Goal: Task Accomplishment & Management: Use online tool/utility

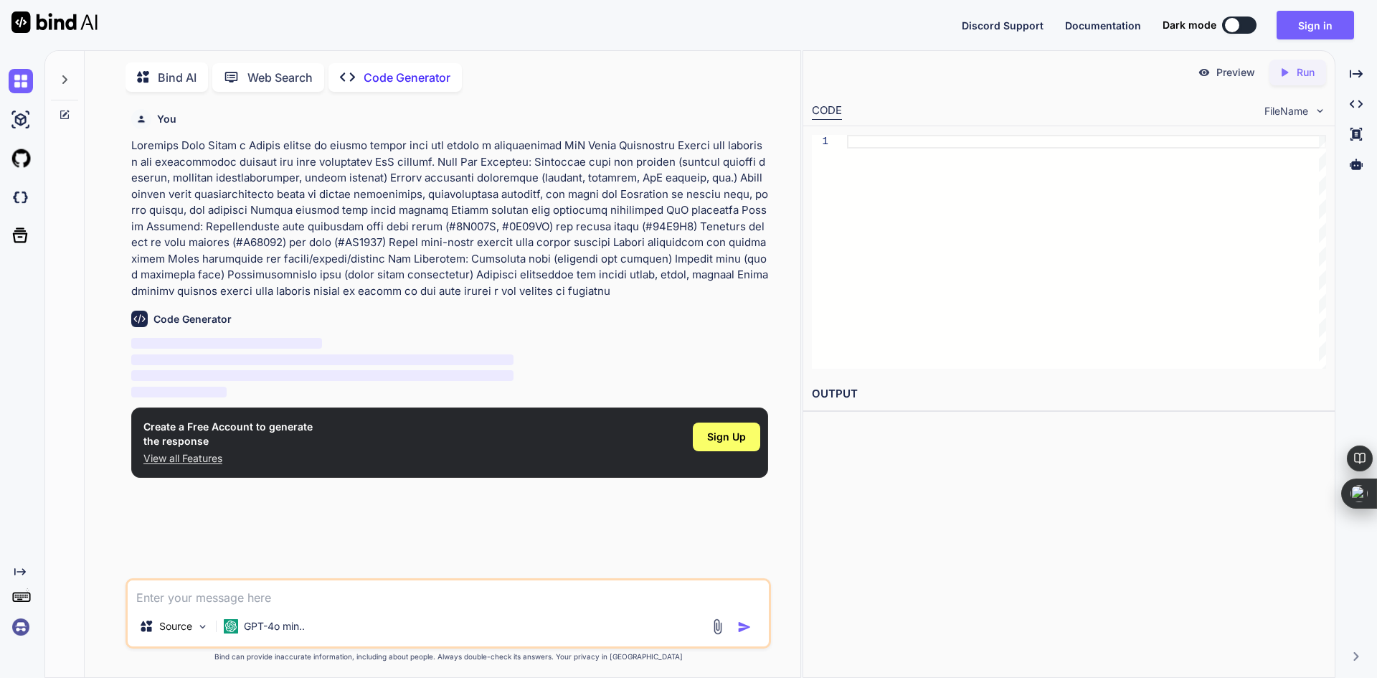
scroll to position [6, 0]
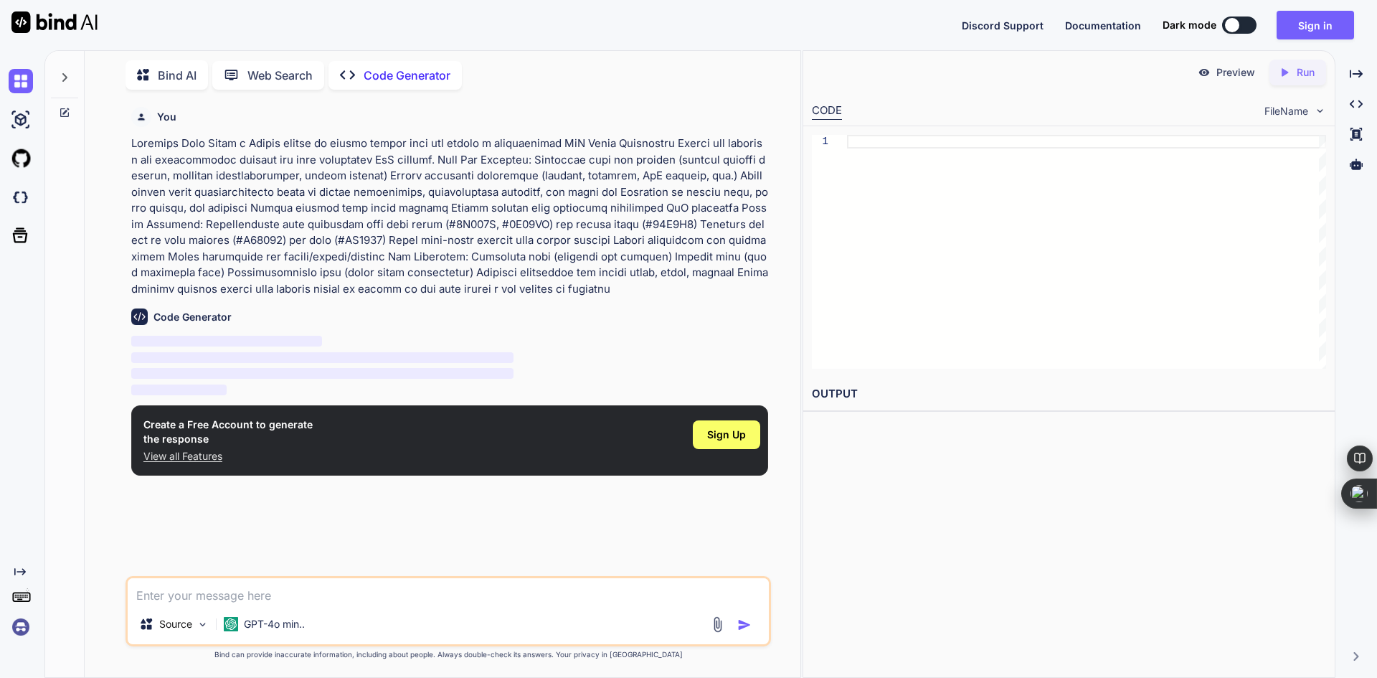
type textarea "x"
click at [723, 437] on span "Sign Up" at bounding box center [726, 435] width 39 height 14
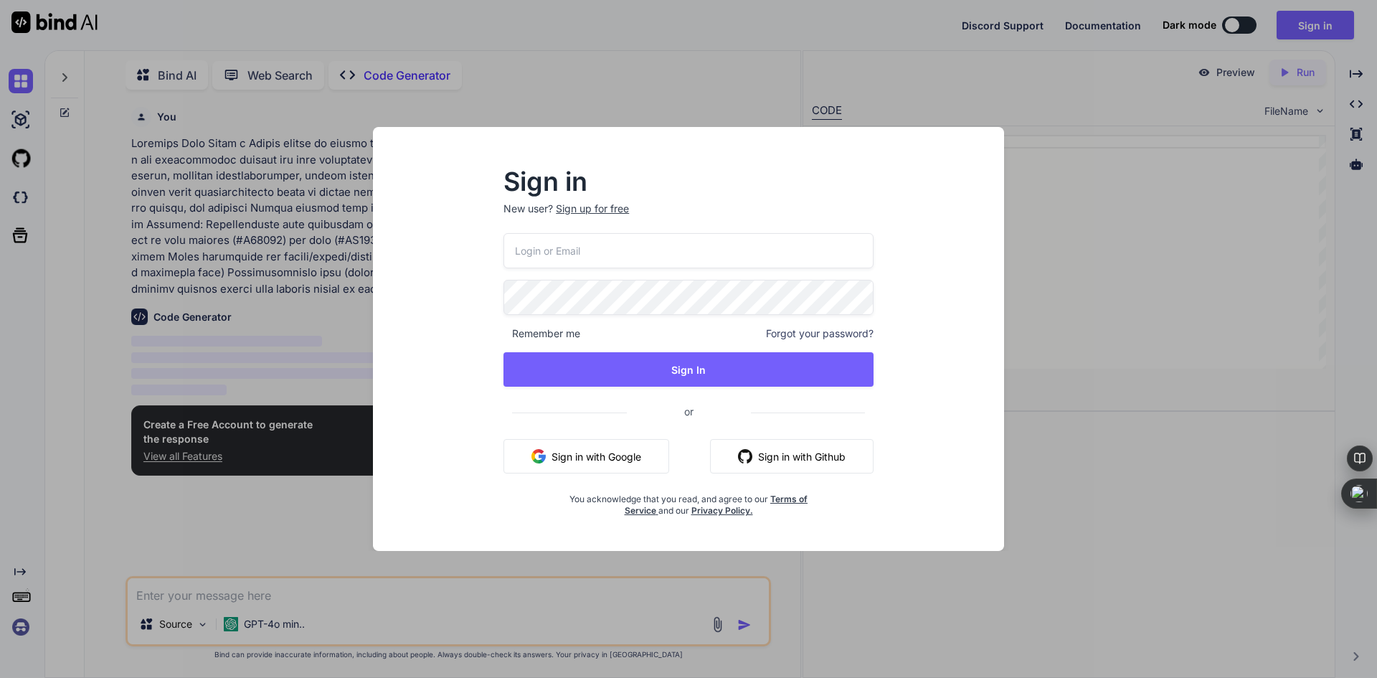
click at [604, 460] on button "Sign in with Google" at bounding box center [587, 456] width 166 height 34
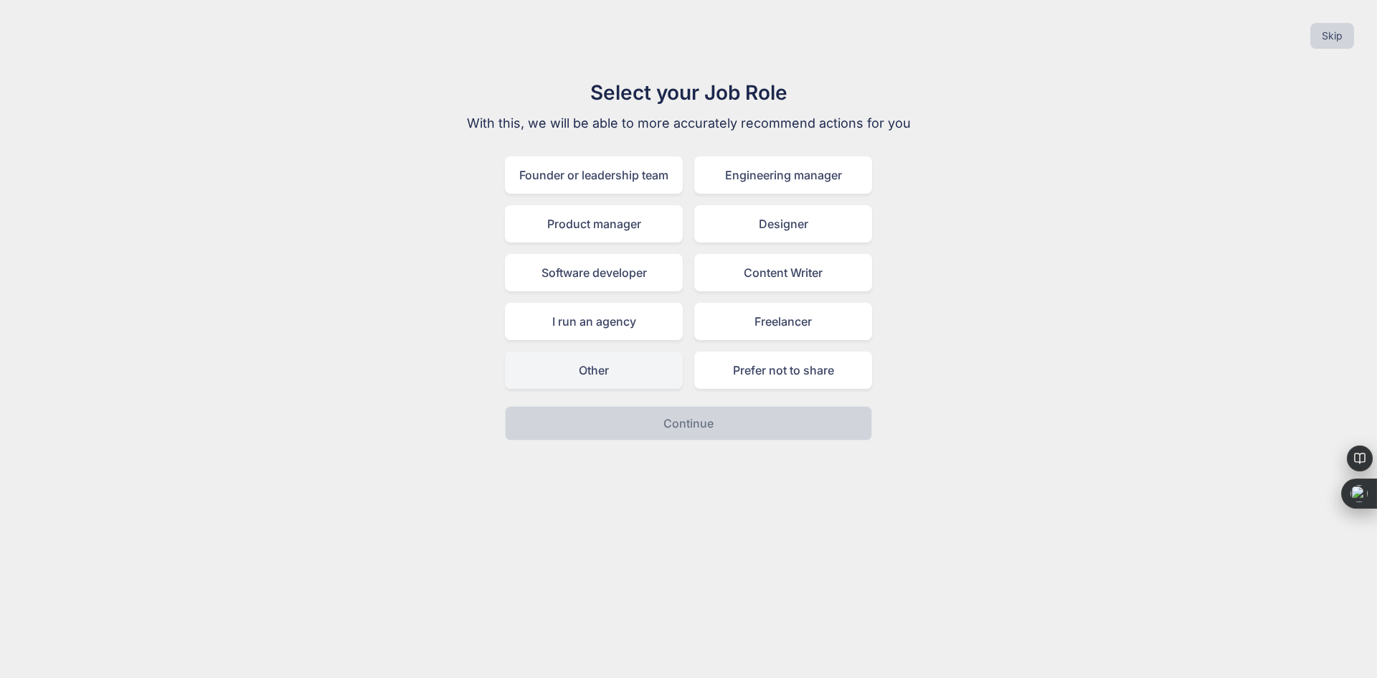
click at [642, 380] on div "Other" at bounding box center [594, 370] width 178 height 37
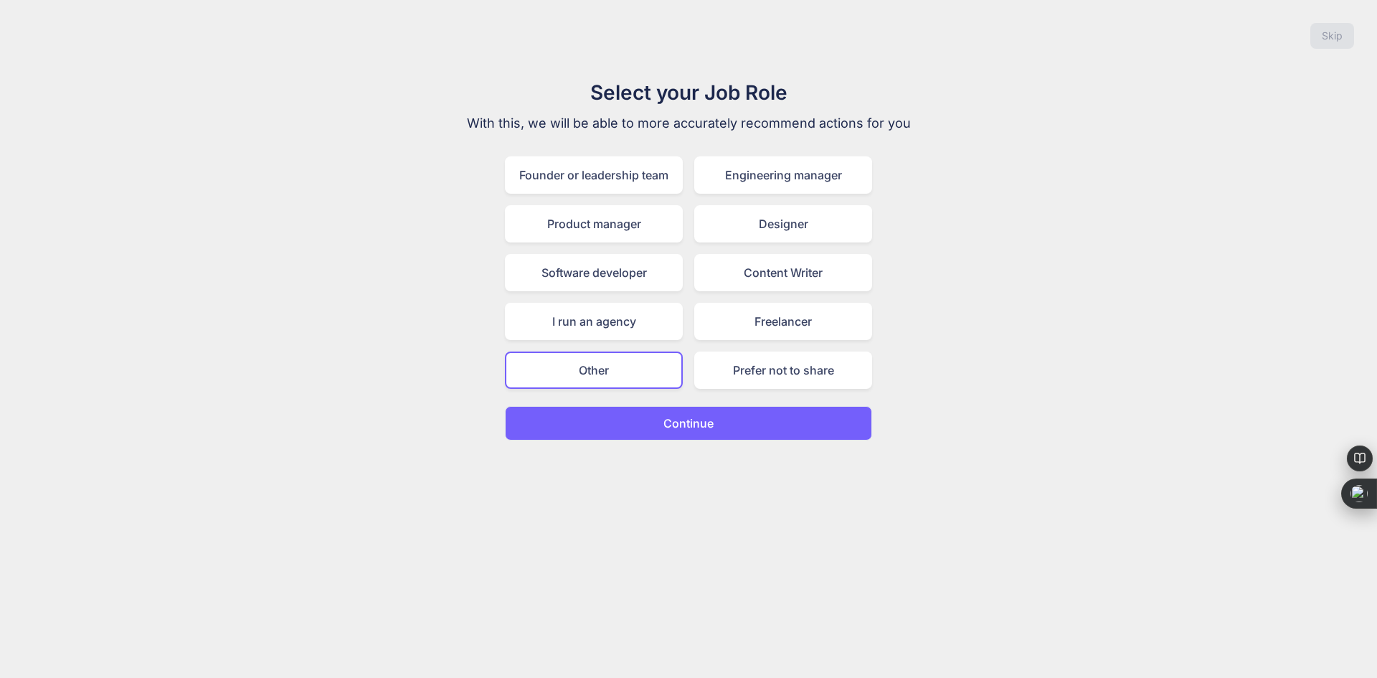
click at [671, 421] on p "Continue" at bounding box center [689, 423] width 50 height 17
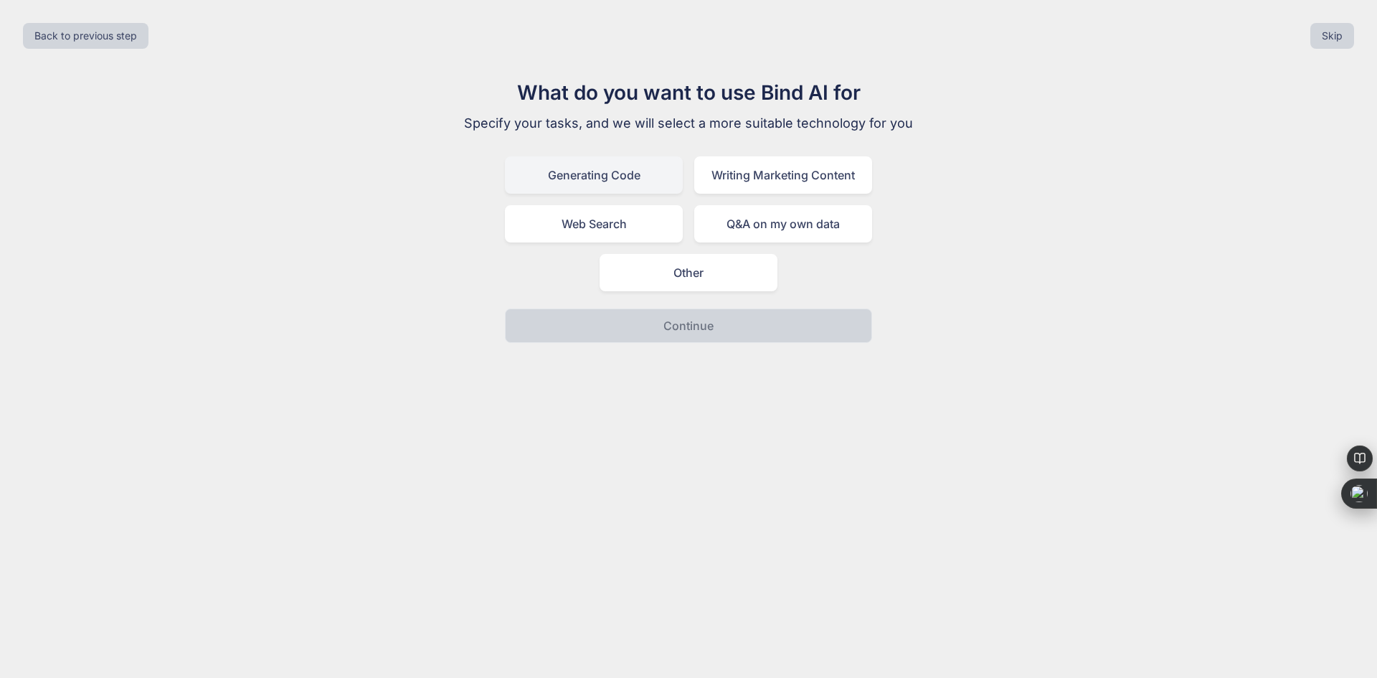
click at [623, 169] on div "Generating Code" at bounding box center [594, 174] width 178 height 37
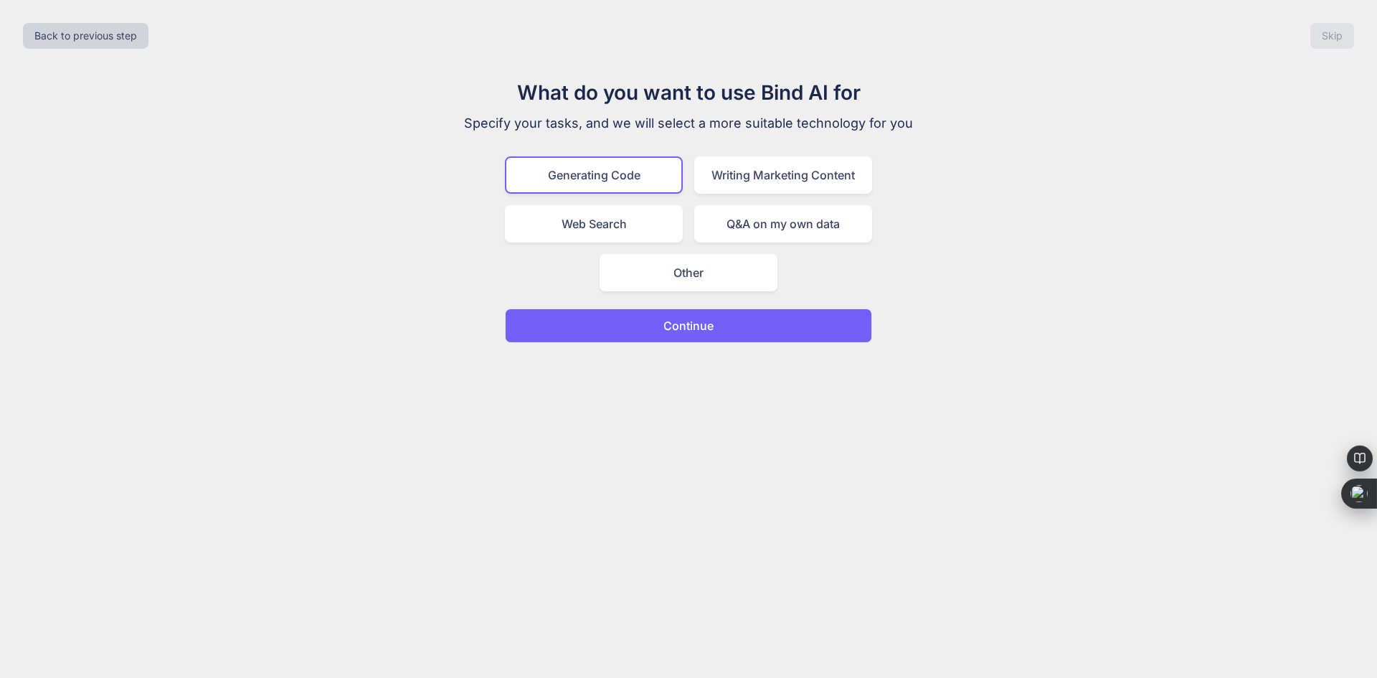
click at [672, 331] on p "Continue" at bounding box center [689, 325] width 50 height 17
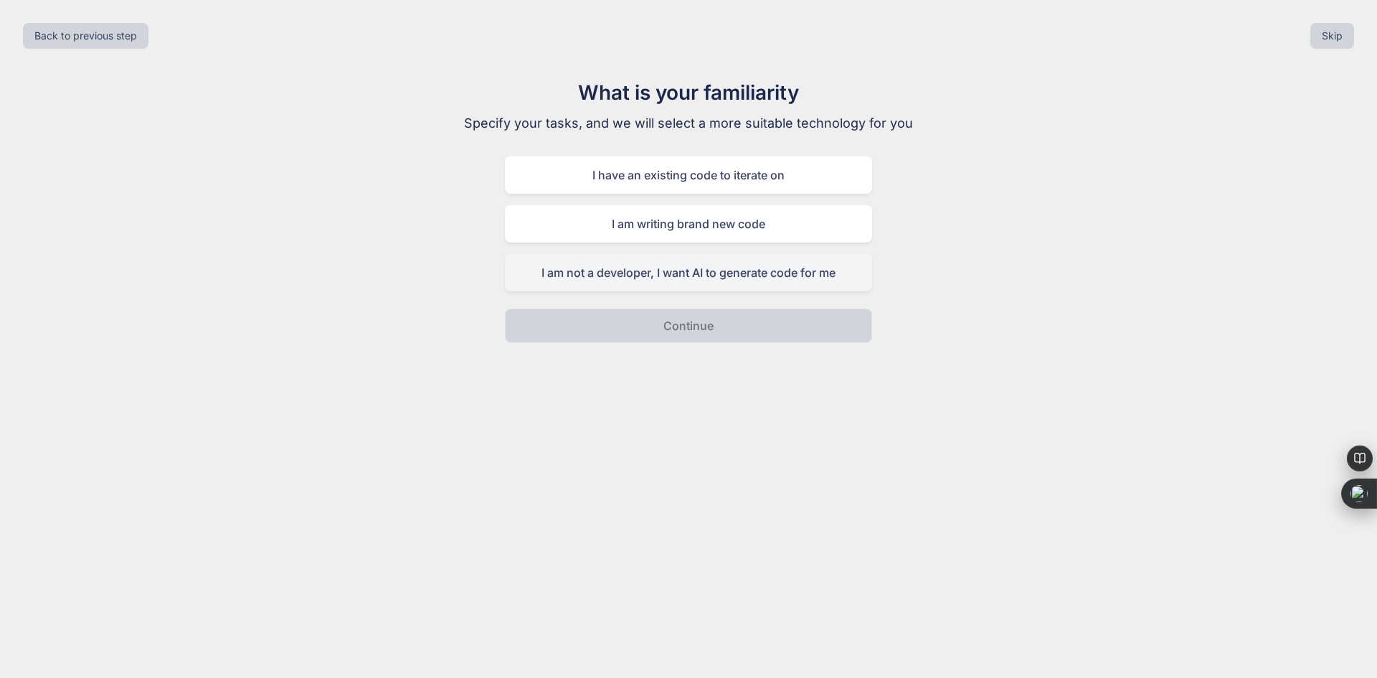
click at [644, 279] on div "I am not a developer, I want AI to generate code for me" at bounding box center [688, 272] width 367 height 37
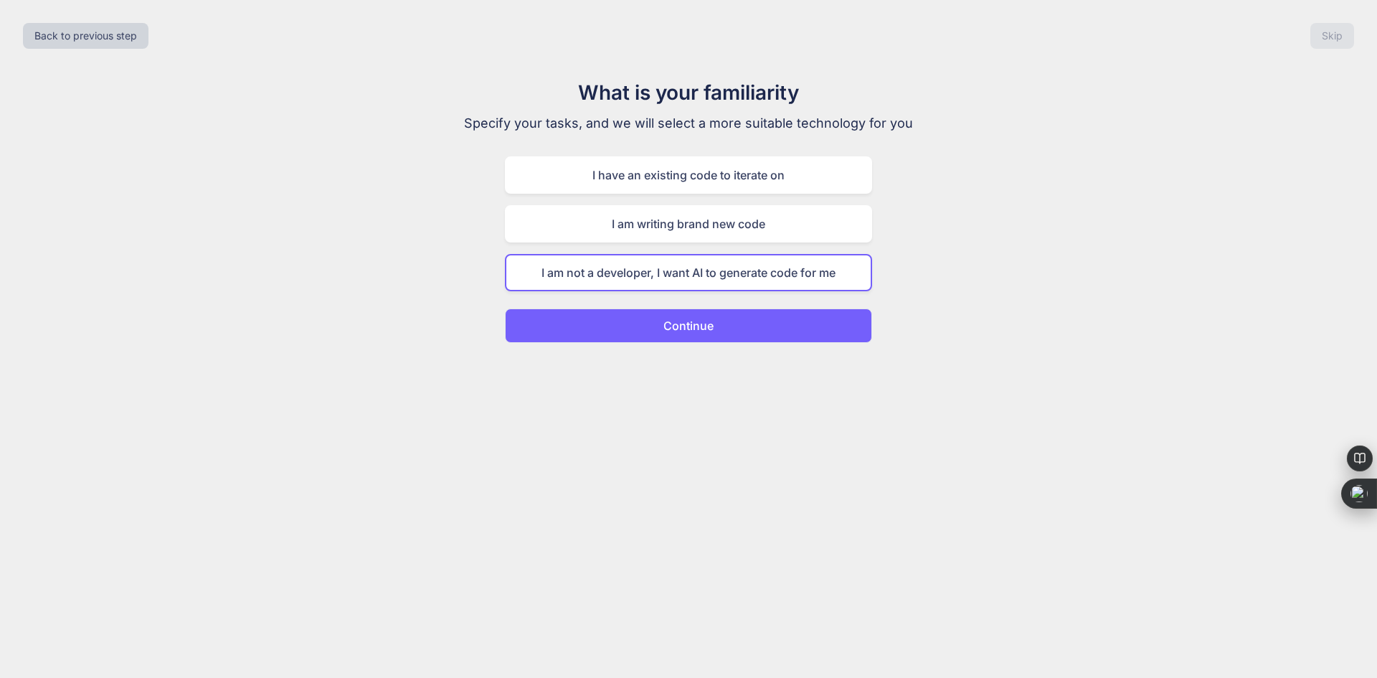
click at [659, 325] on button "Continue" at bounding box center [688, 325] width 367 height 34
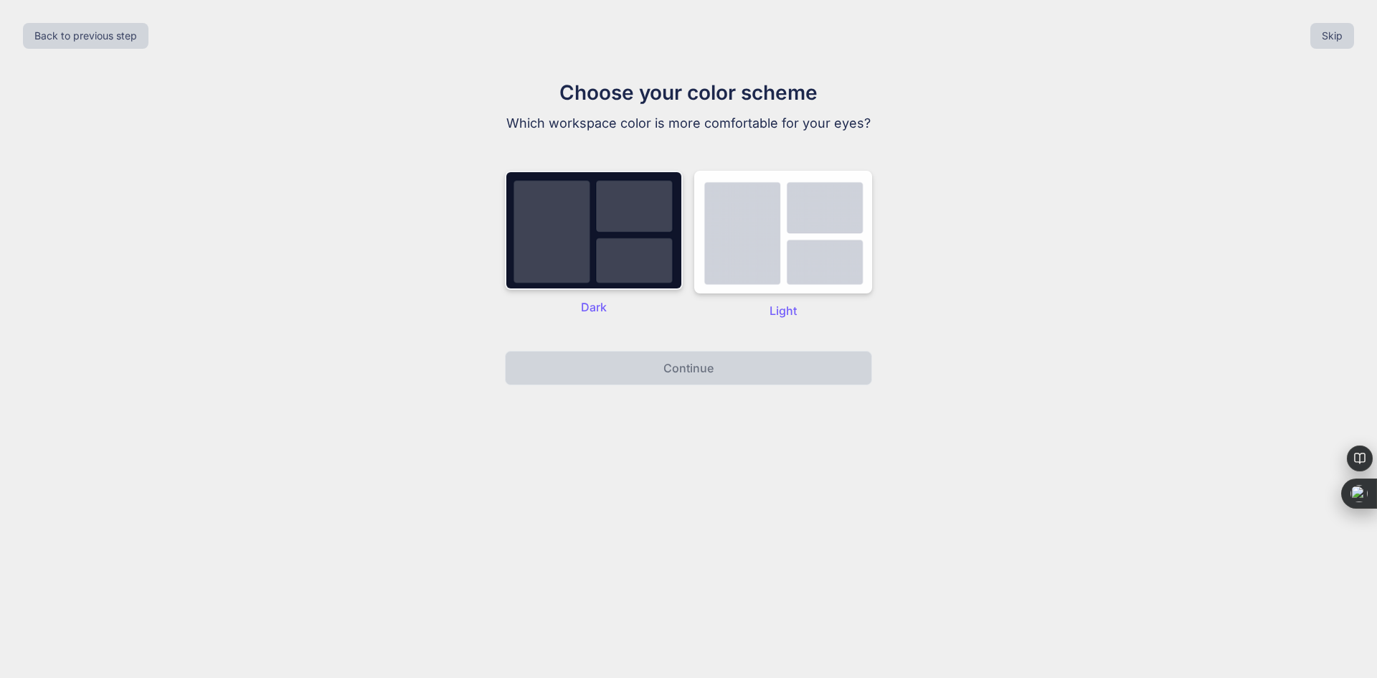
click at [611, 235] on img at bounding box center [594, 230] width 178 height 119
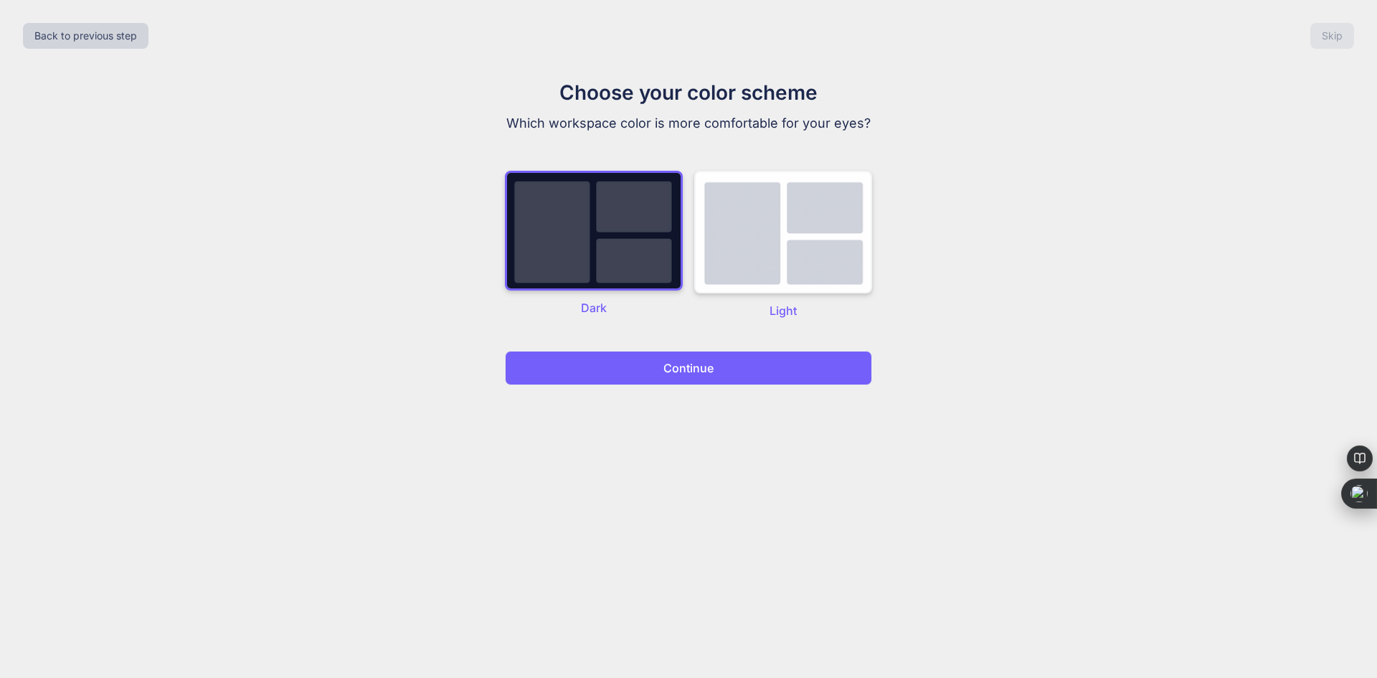
click at [710, 270] on img at bounding box center [783, 232] width 178 height 123
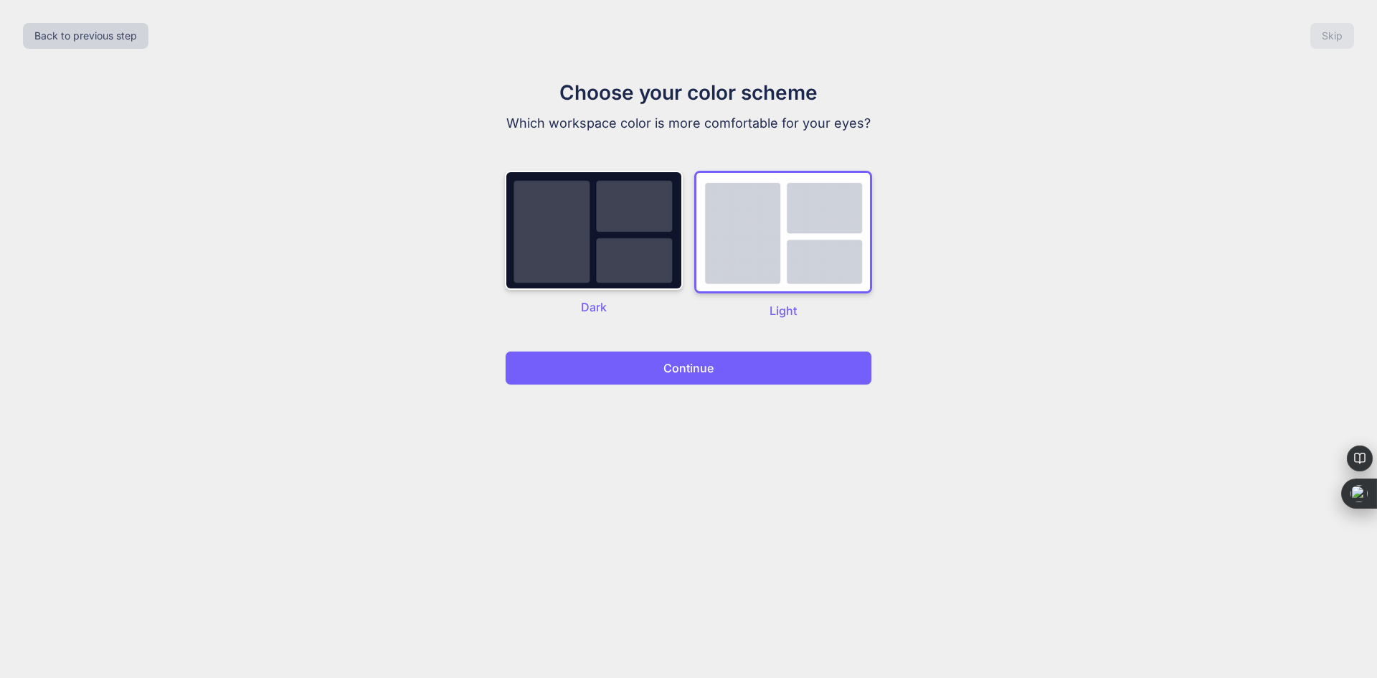
click at [712, 360] on p "Continue" at bounding box center [689, 367] width 50 height 17
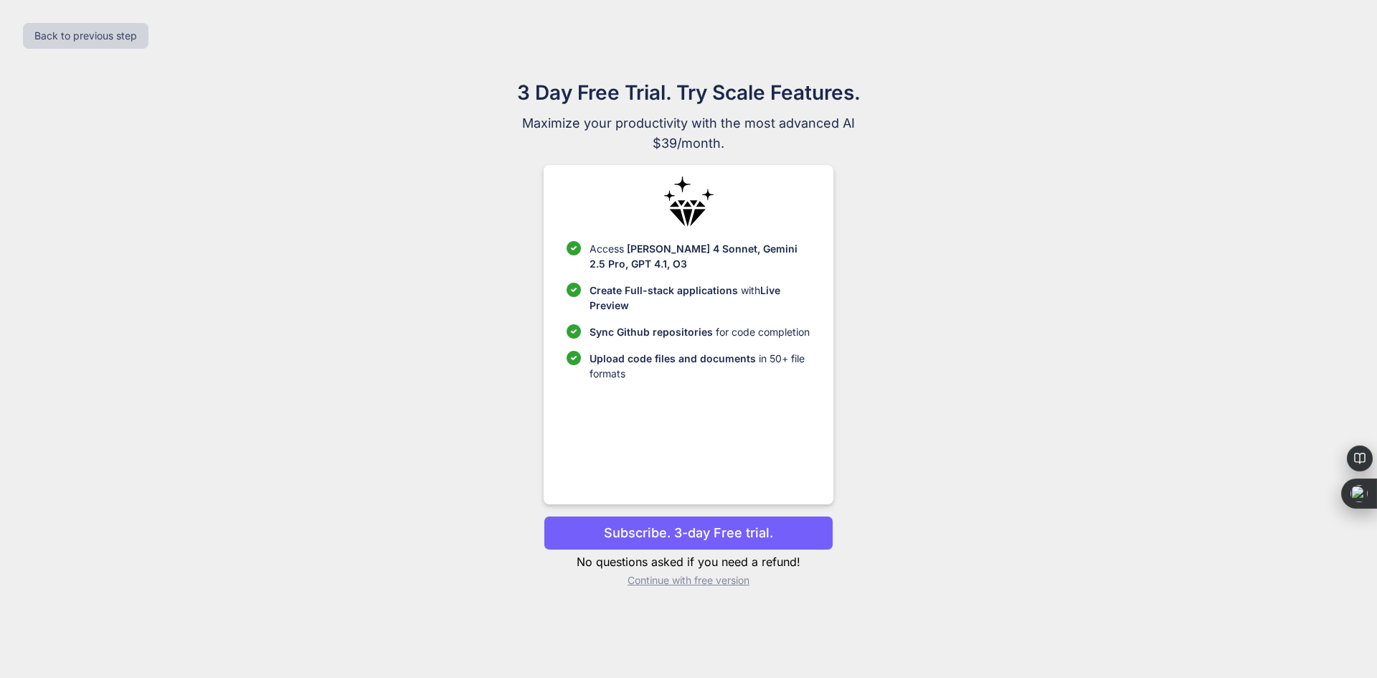
click at [671, 583] on p "Continue with free version" at bounding box center [688, 580] width 289 height 14
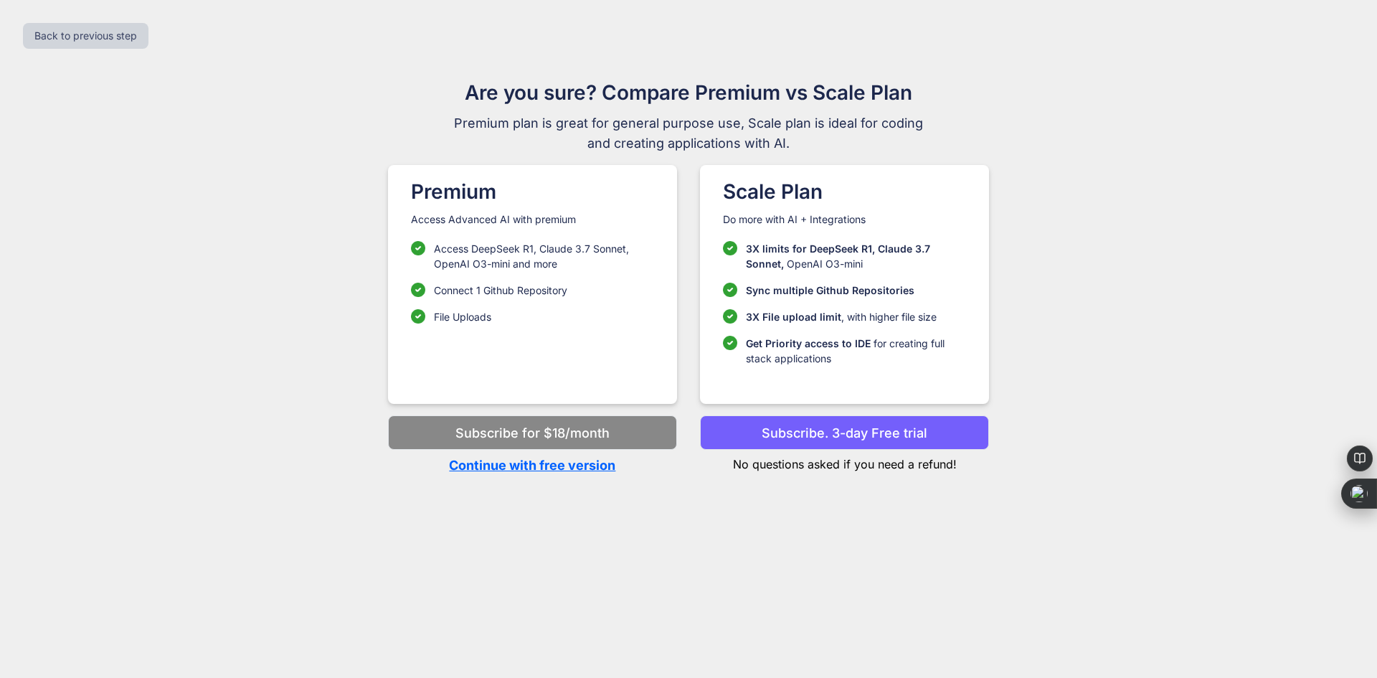
click at [577, 465] on p "Continue with free version" at bounding box center [532, 465] width 289 height 19
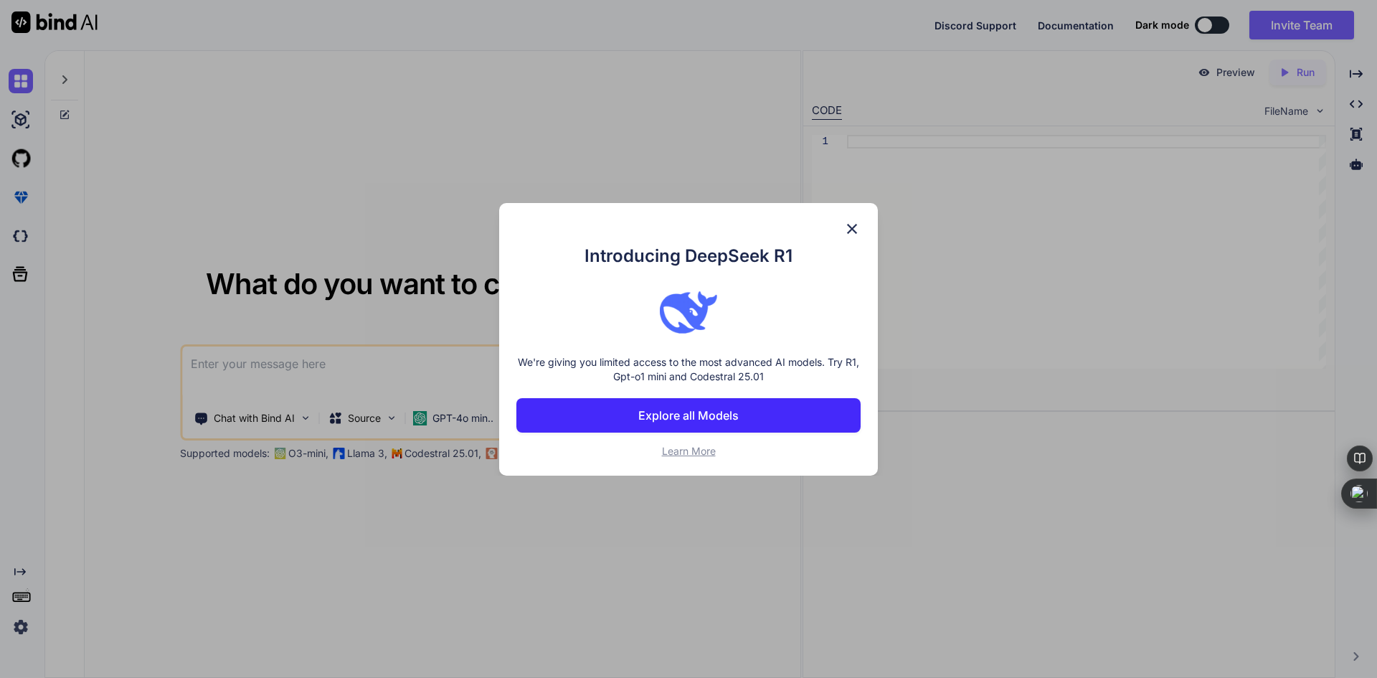
click at [850, 230] on img at bounding box center [852, 228] width 17 height 17
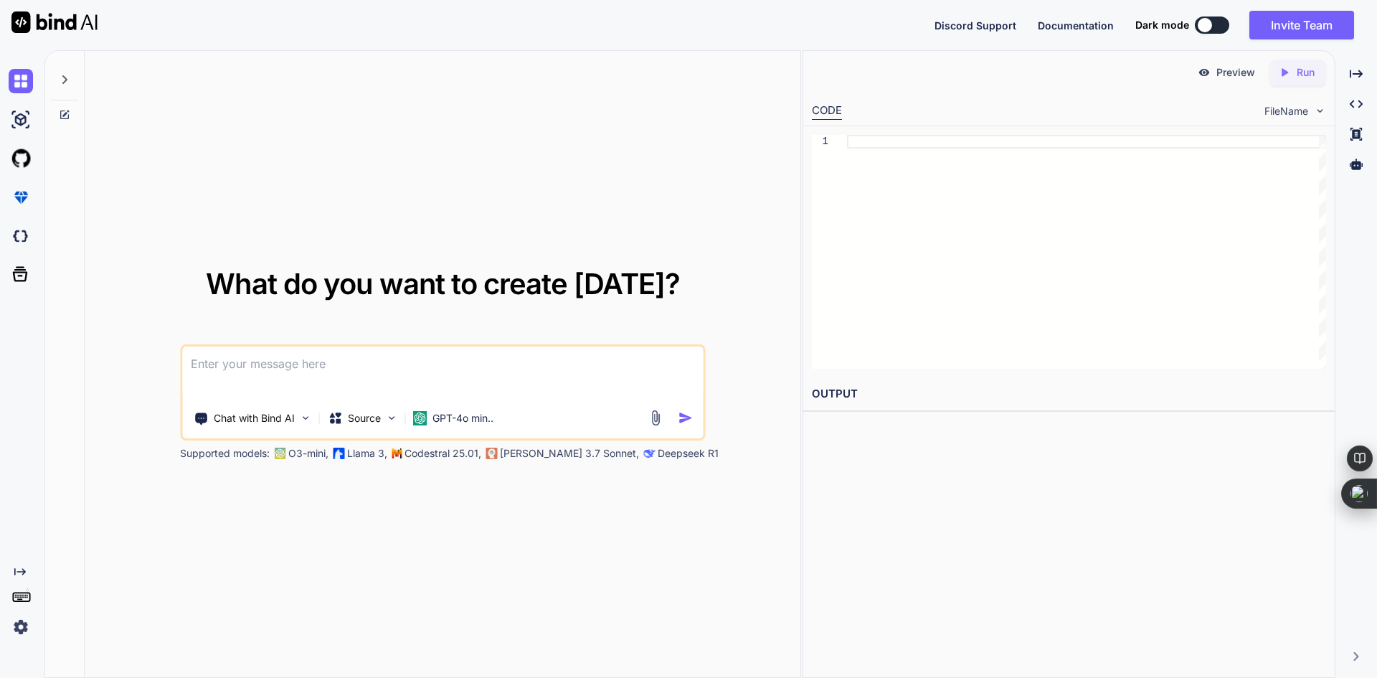
click at [428, 367] on textarea at bounding box center [442, 373] width 521 height 53
paste textarea "create a professional IoT Patch Management System for tracking and recommending…"
type textarea "create a professional IoT Patch Management System for tracking and recommending…"
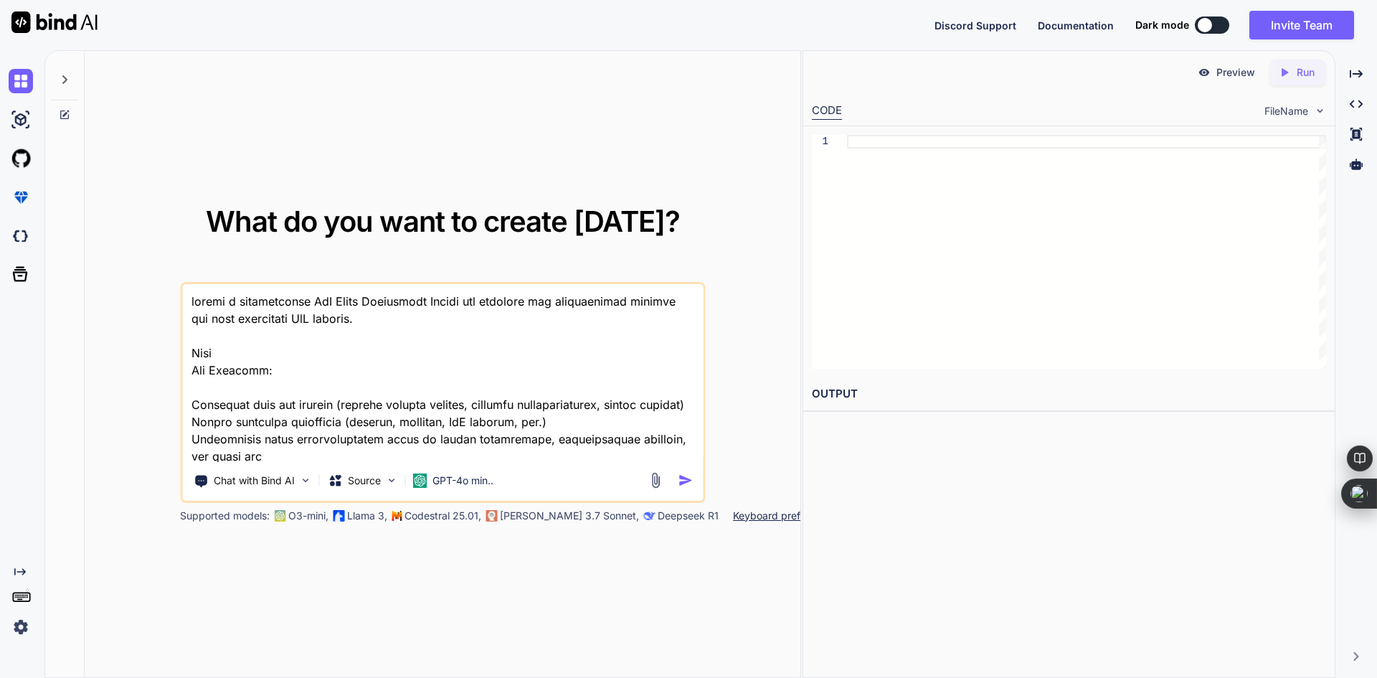
scroll to position [329, 0]
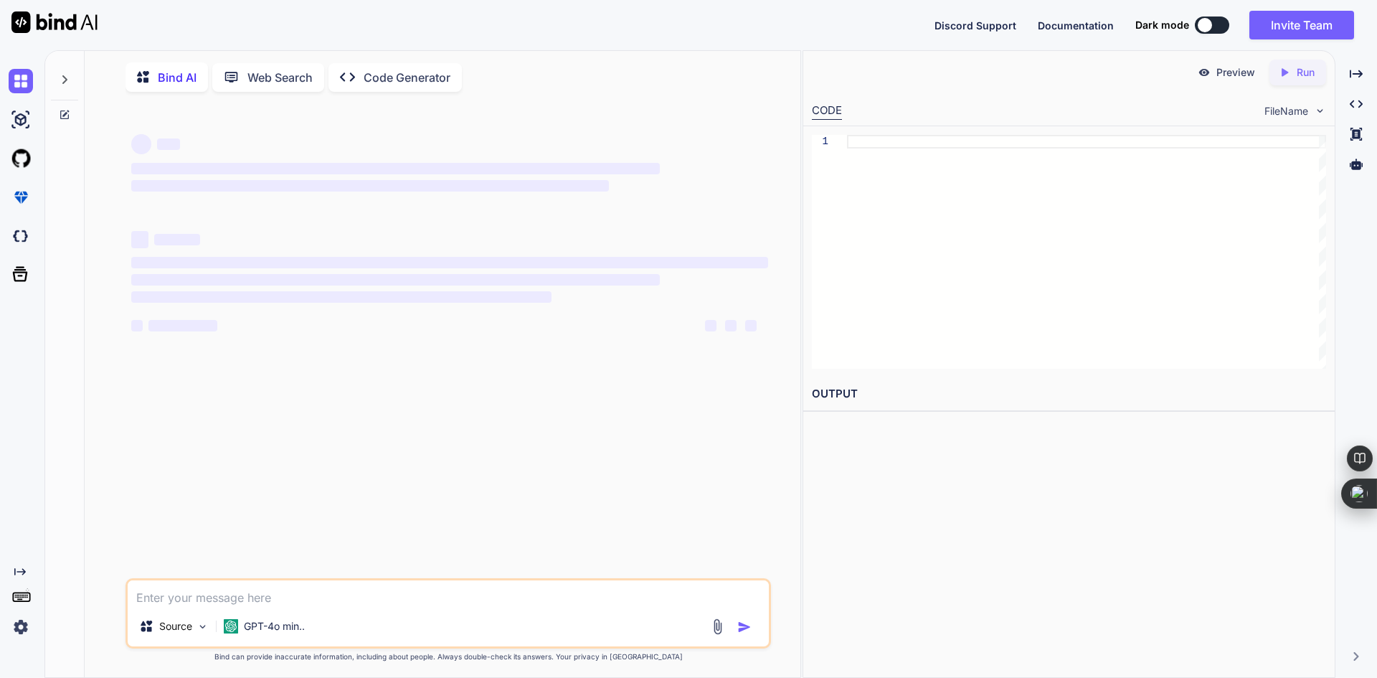
scroll to position [6, 0]
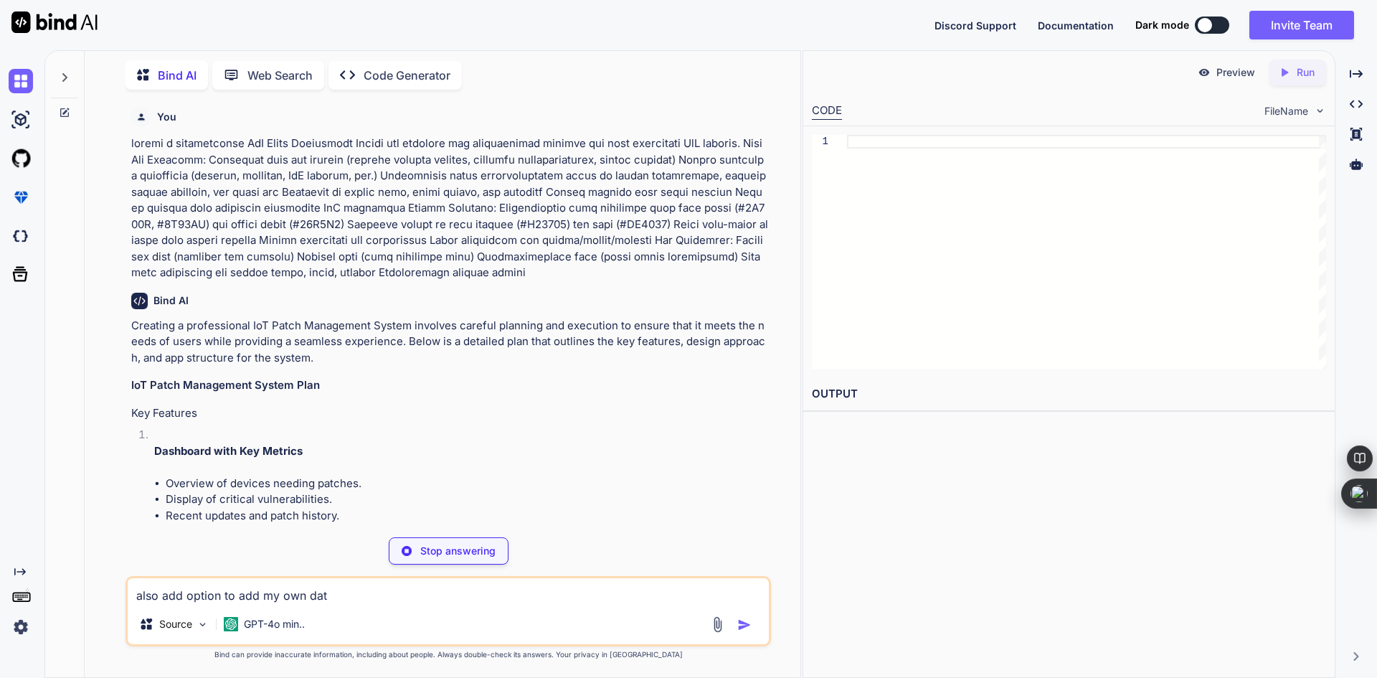
type textarea "also add option to add my own data"
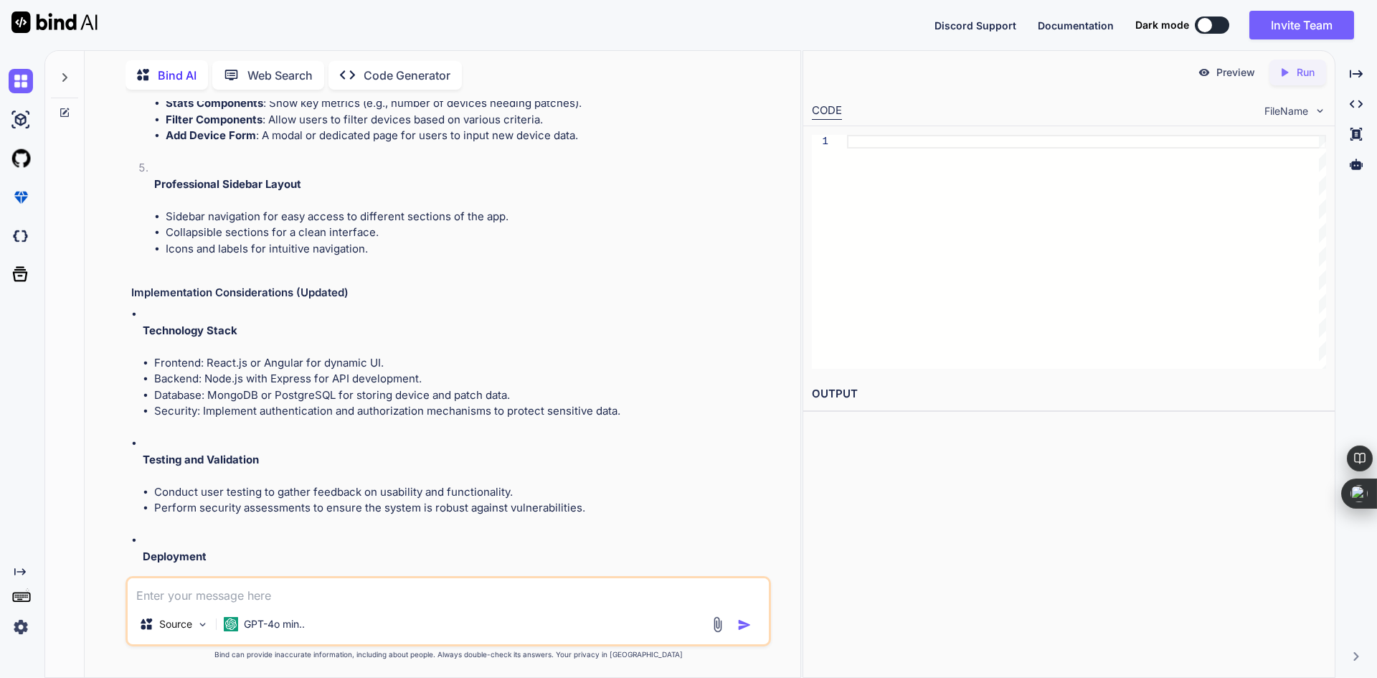
scroll to position [4669, 0]
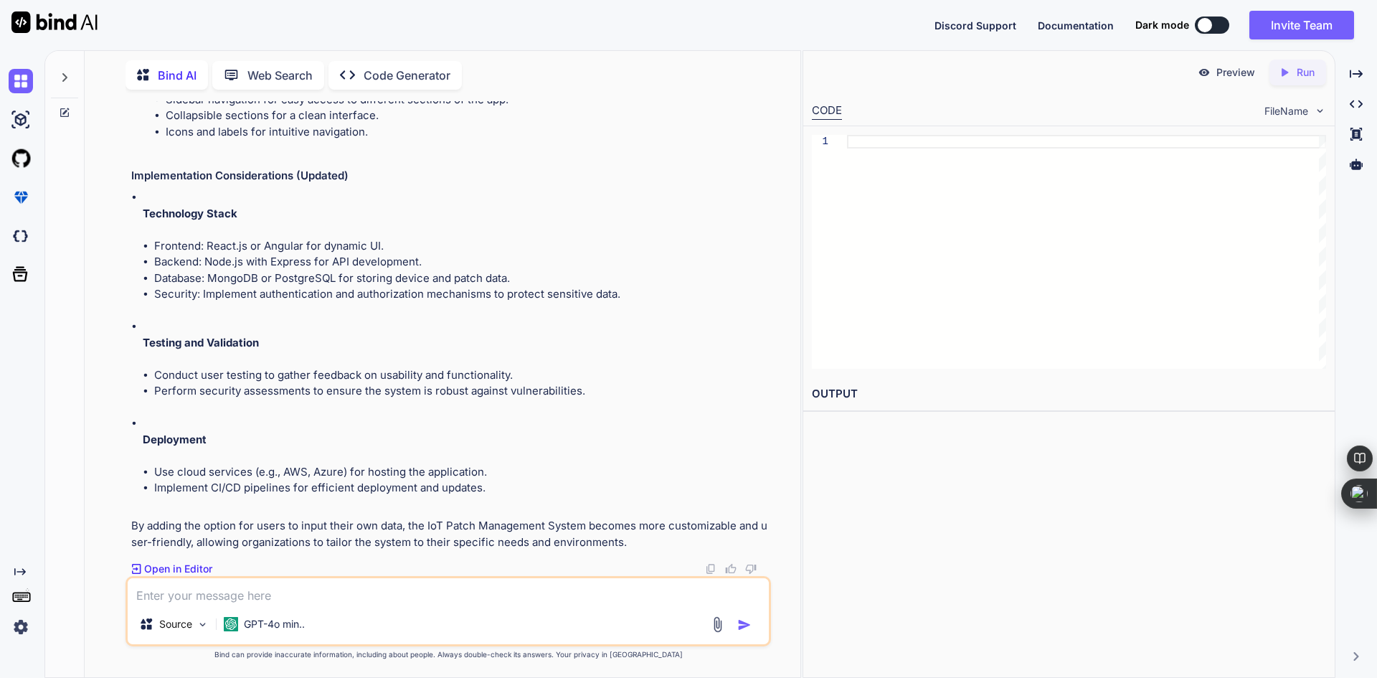
click at [192, 568] on p "Open in Editor" at bounding box center [178, 569] width 68 height 14
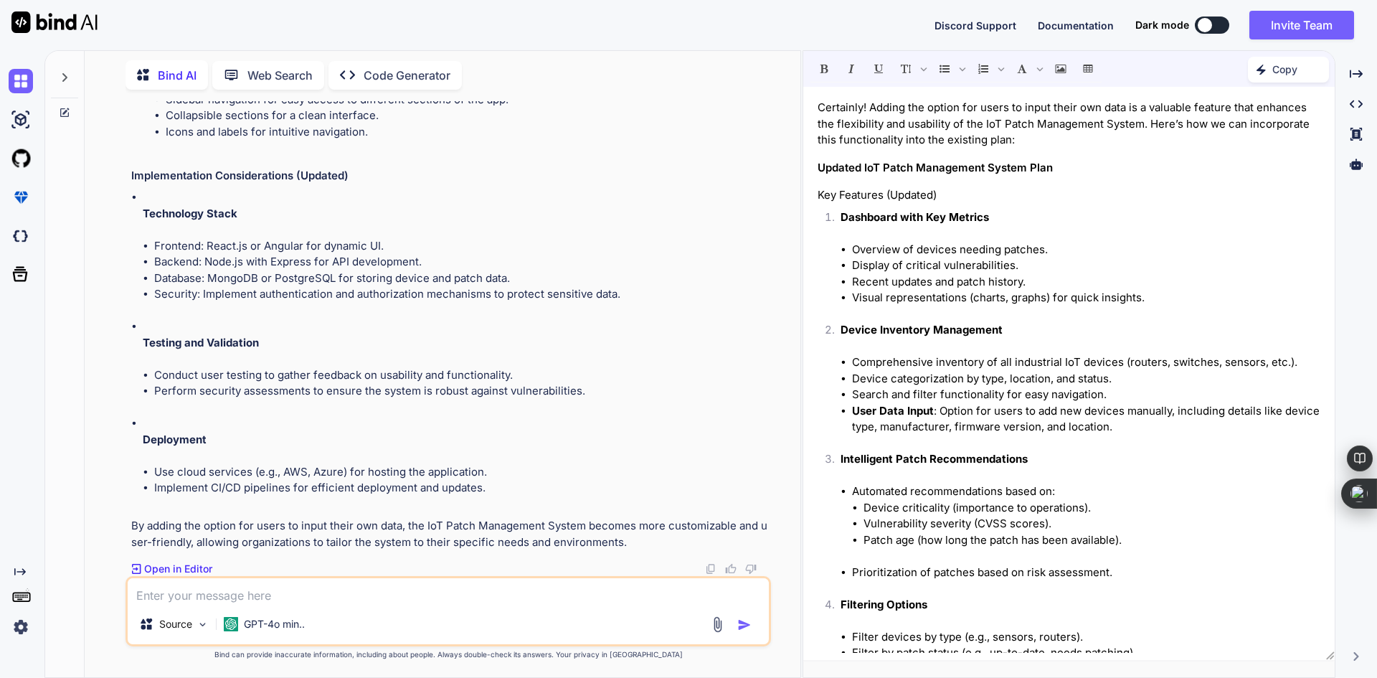
click at [389, 62] on div "Created with Pixso. Code Generator" at bounding box center [395, 75] width 133 height 29
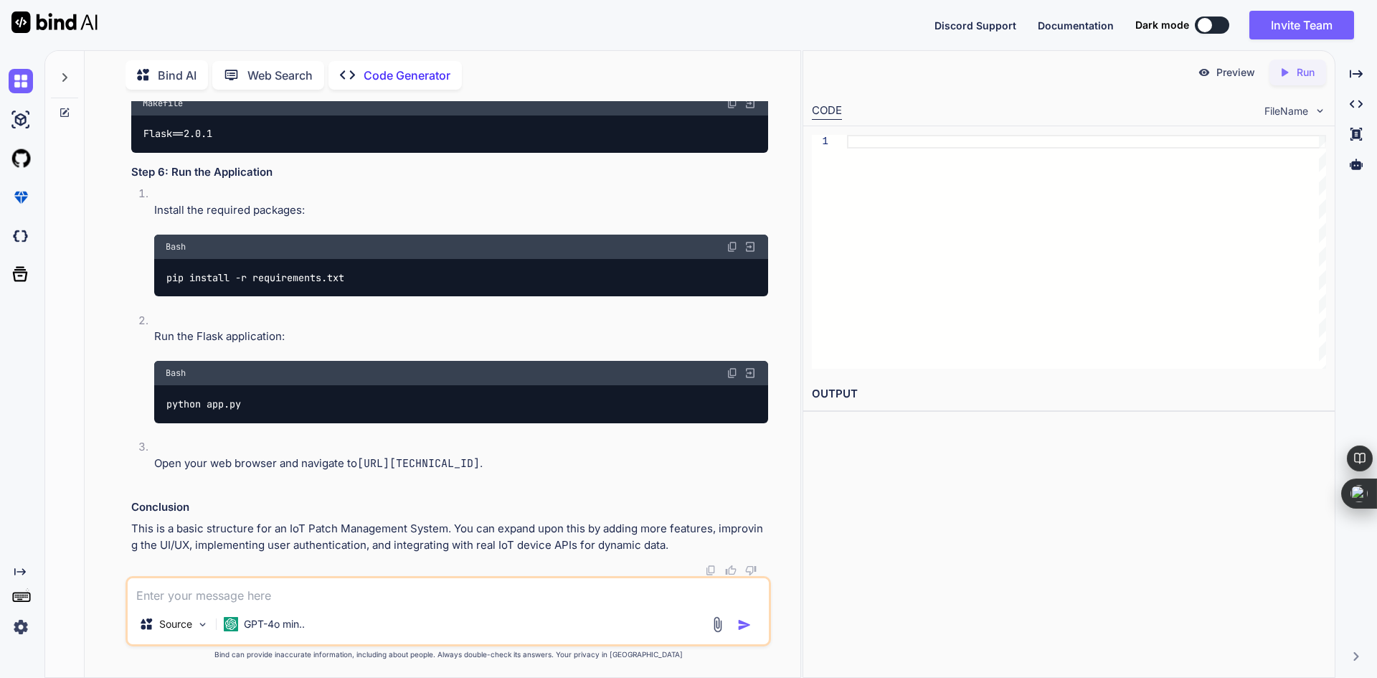
scroll to position [4025, 0]
drag, startPoint x: 361, startPoint y: 465, endPoint x: 497, endPoint y: 463, distance: 136.3
click at [506, 465] on p "Open your web browser and navigate to [URL][TECHNICAL_ID] ." at bounding box center [461, 464] width 614 height 17
copy p "[URL][TECHNICAL_ID] ."
click at [748, 244] on img at bounding box center [750, 246] width 13 height 13
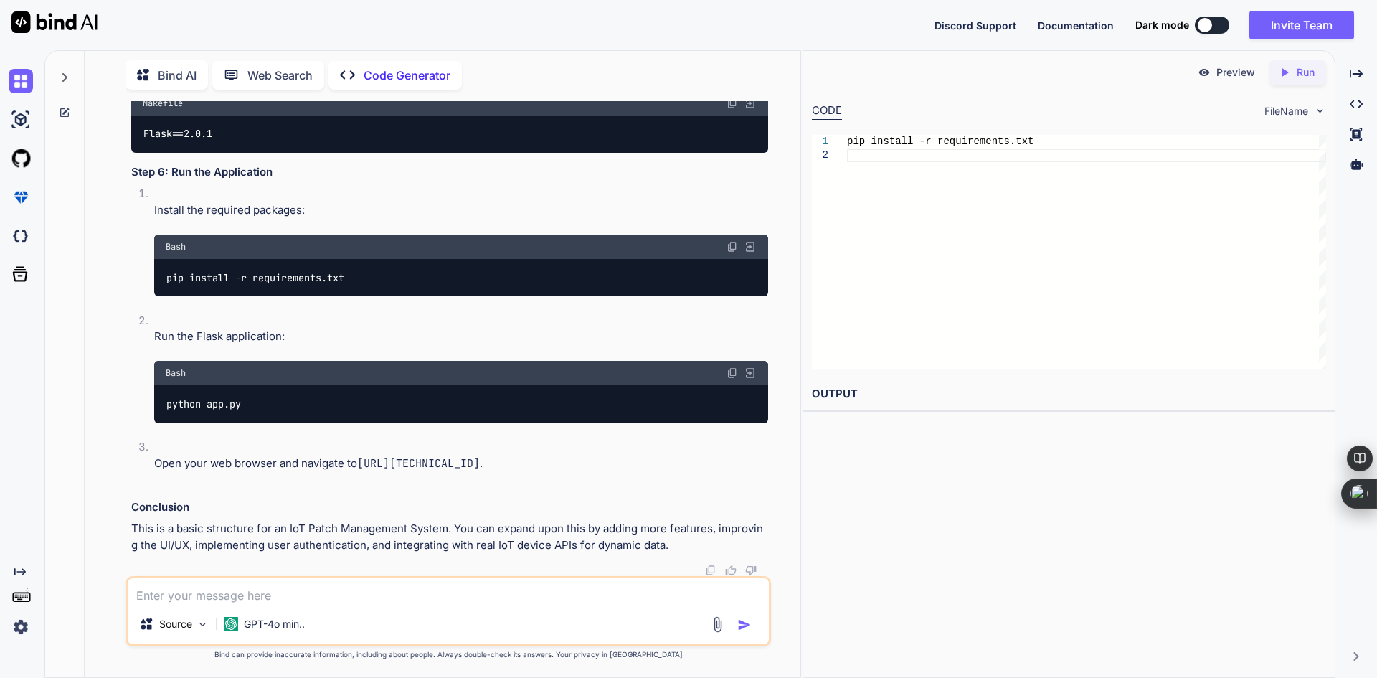
click at [1286, 73] on icon at bounding box center [1285, 72] width 6 height 8
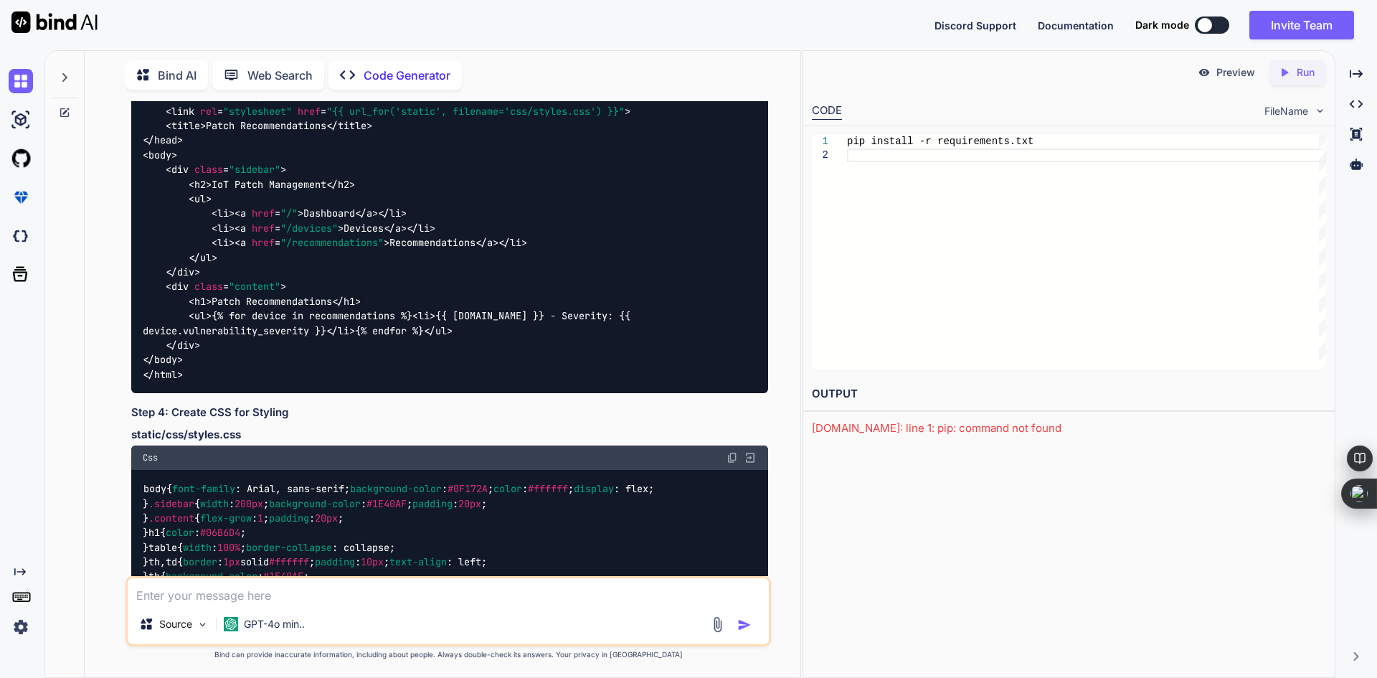
scroll to position [0, 0]
drag, startPoint x: 1052, startPoint y: 137, endPoint x: 781, endPoint y: 143, distance: 271.2
click at [847, 143] on div "pip install -r requirements.txt" at bounding box center [1086, 252] width 479 height 234
type textarea "pip install -r requirements.txt"
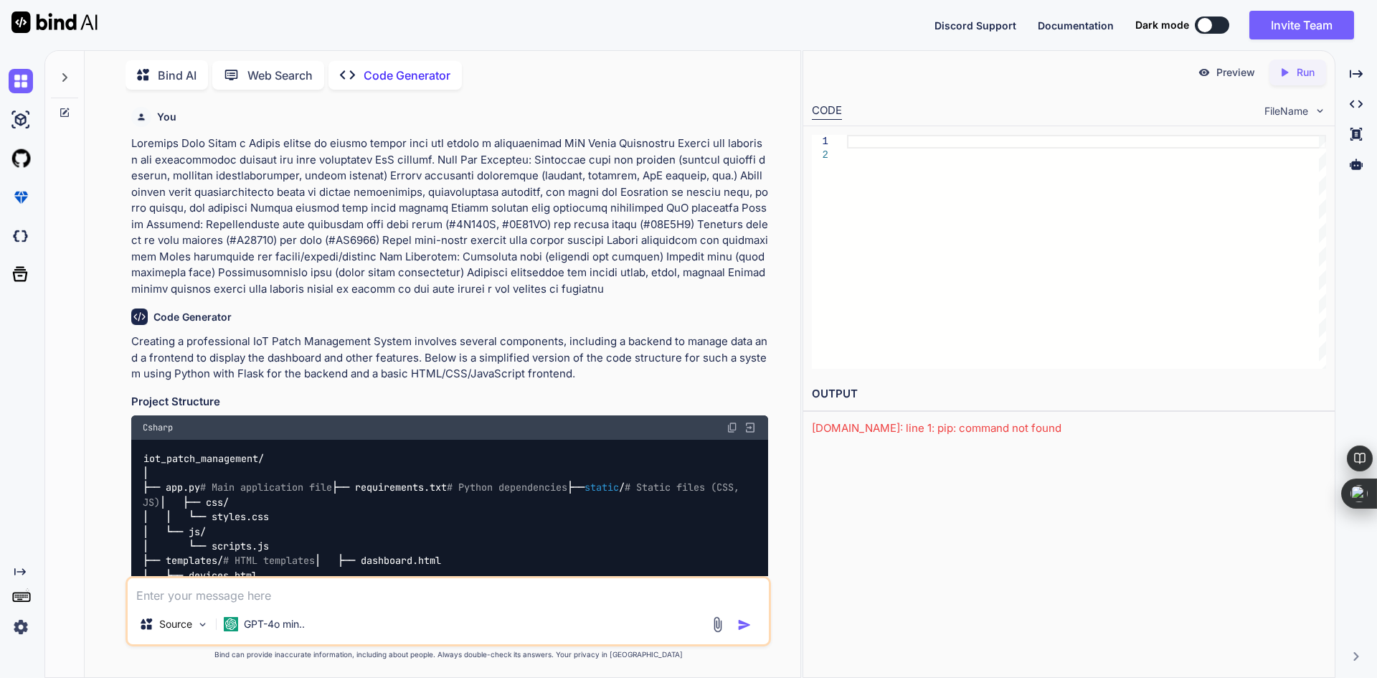
scroll to position [215, 0]
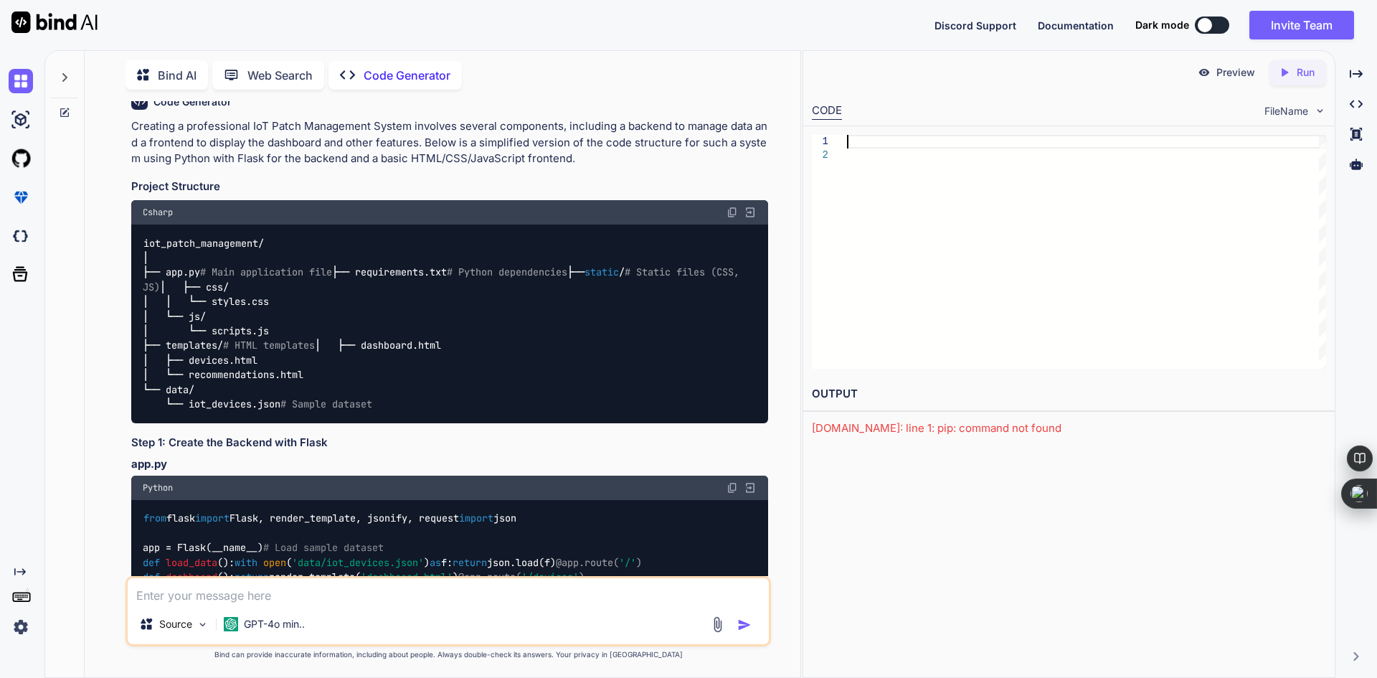
click at [748, 211] on img at bounding box center [750, 212] width 13 height 13
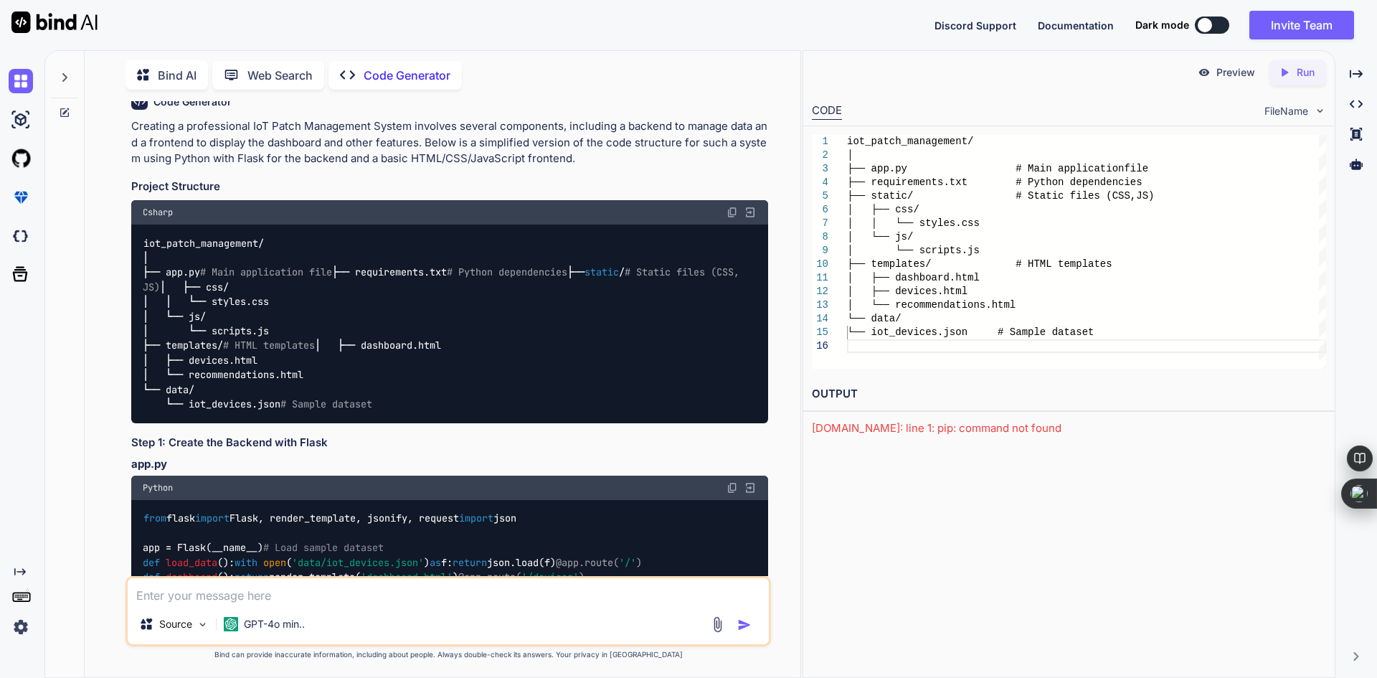
scroll to position [0, 0]
click at [963, 276] on div "iot_patch_management/ │ ├── app.py # Main application file ├── requirements.txt…" at bounding box center [1086, 252] width 479 height 234
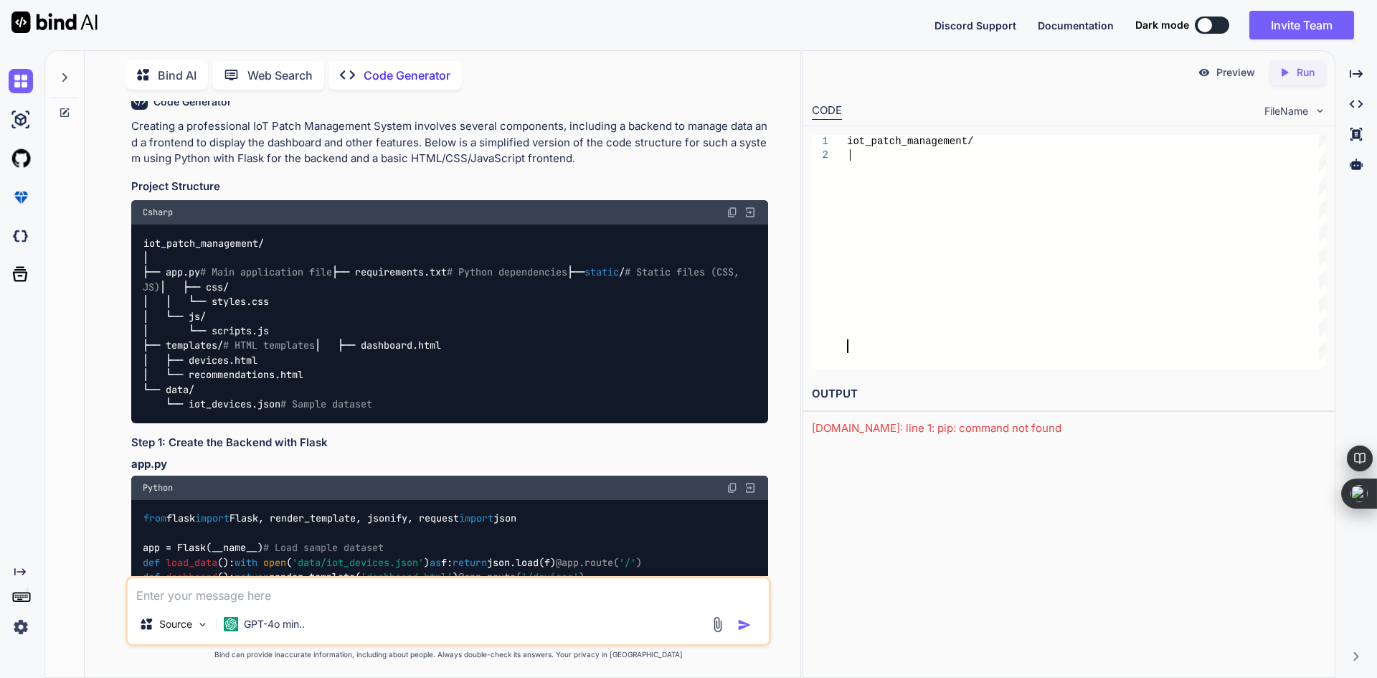
type textarea "pip install -r requirements.txt"
drag, startPoint x: 852, startPoint y: 154, endPoint x: 844, endPoint y: 141, distance: 15.8
click at [847, 141] on div "iot_patch_management/ │" at bounding box center [1086, 252] width 479 height 234
drag, startPoint x: 973, startPoint y: 143, endPoint x: 943, endPoint y: 141, distance: 30.2
click at [943, 141] on div "iot_patch_management/" at bounding box center [1086, 252] width 479 height 234
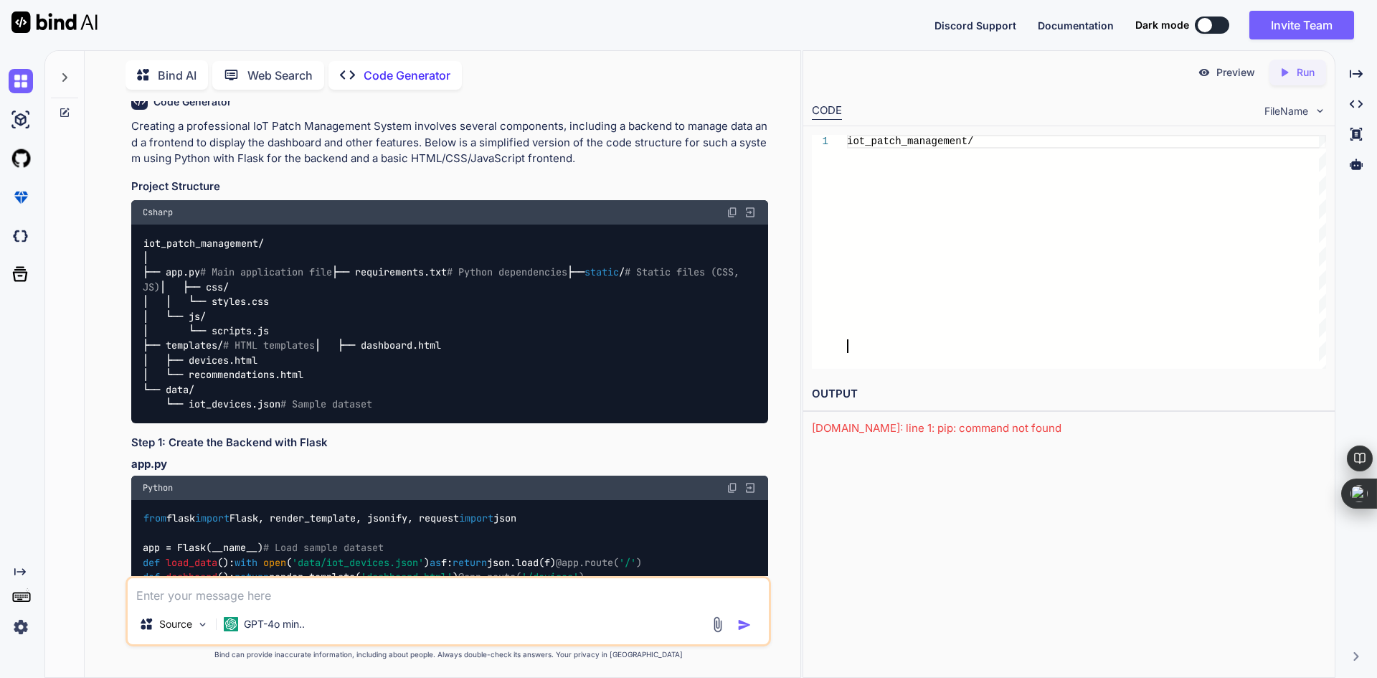
click at [962, 141] on div "iot_patch_management/" at bounding box center [1086, 252] width 479 height 234
click at [938, 142] on div "iot_patch_management/" at bounding box center [1086, 252] width 479 height 234
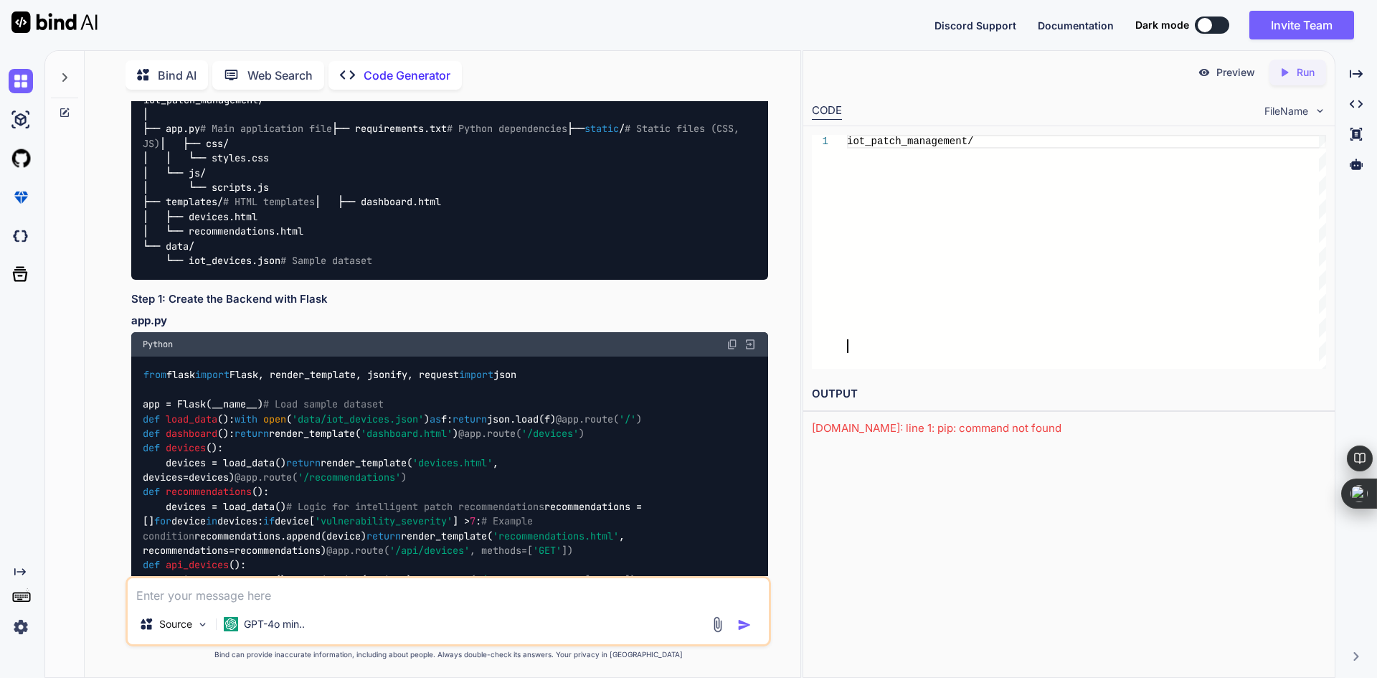
scroll to position [430, 0]
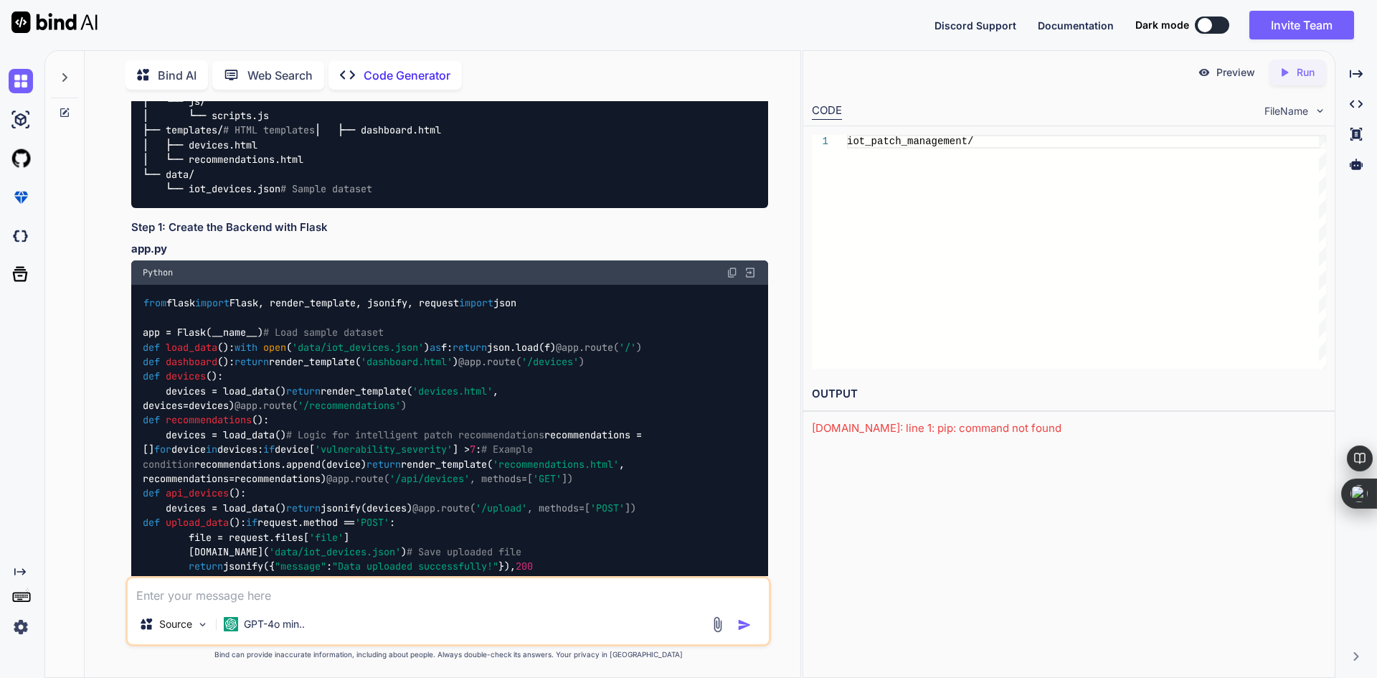
click at [748, 279] on img at bounding box center [750, 272] width 13 height 13
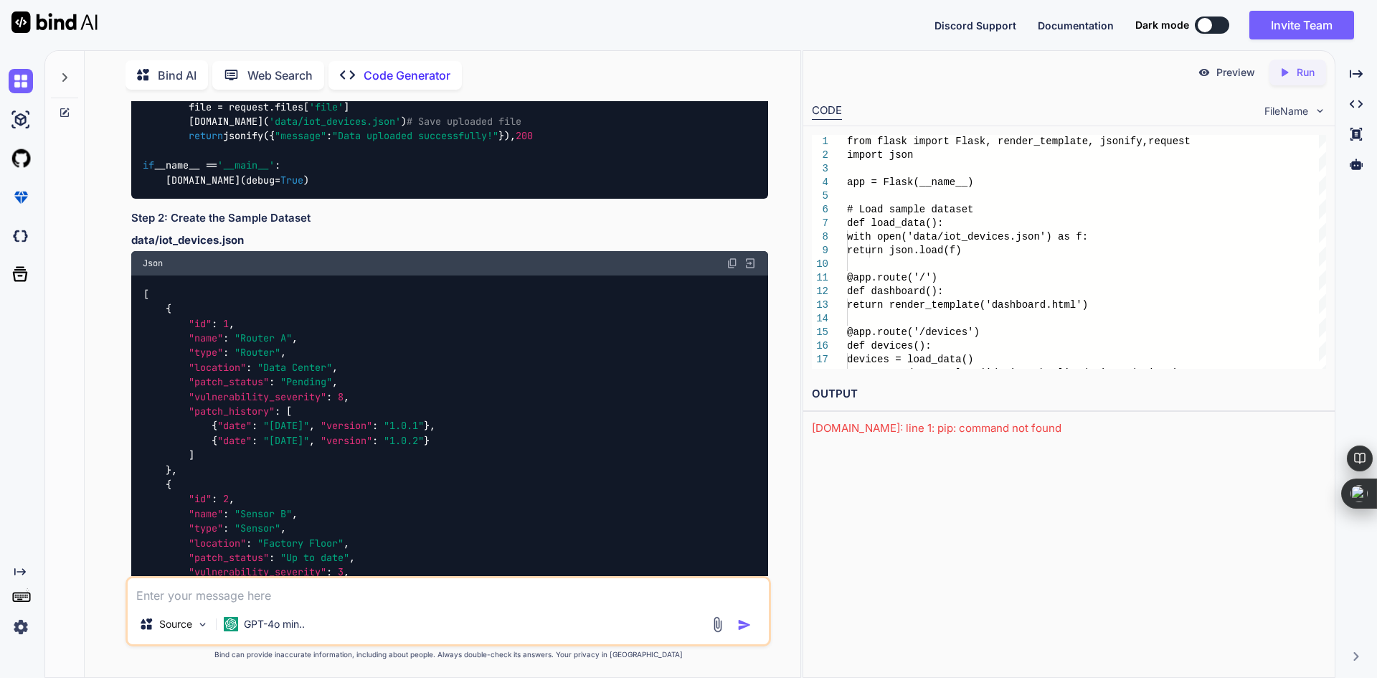
scroll to position [1220, 0]
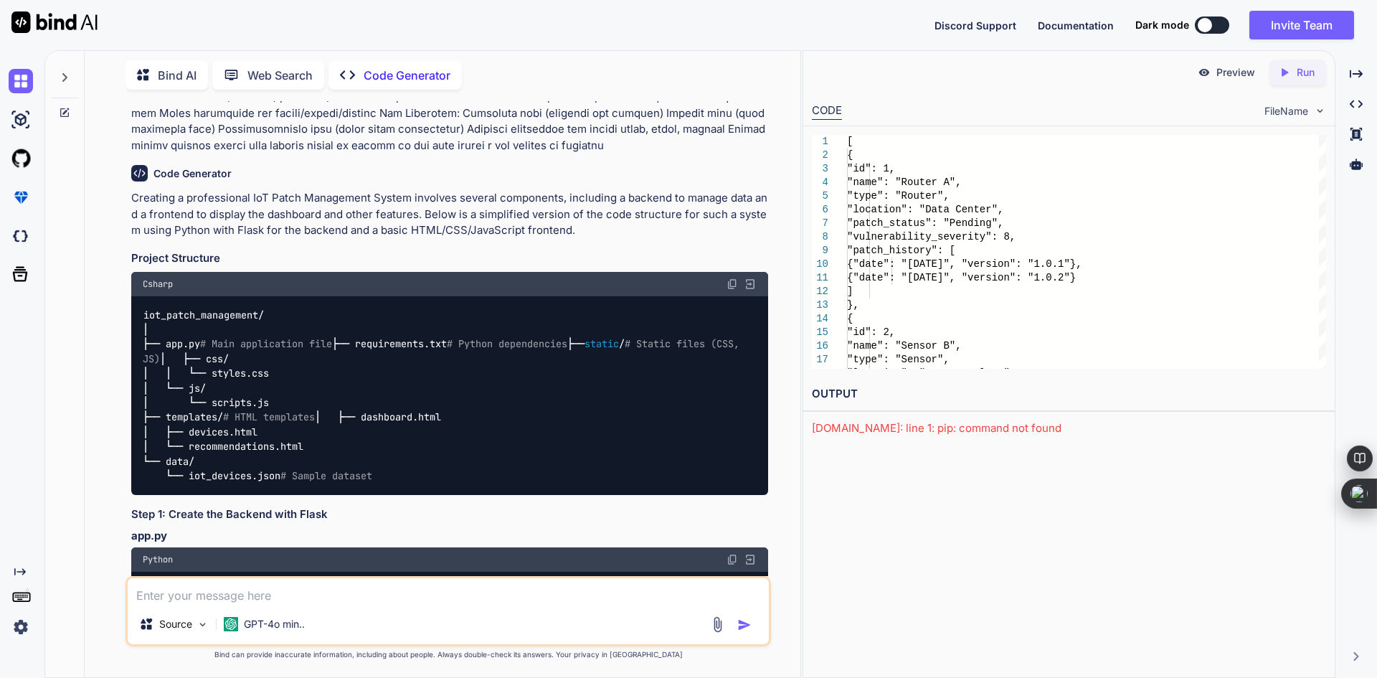
scroll to position [359, 0]
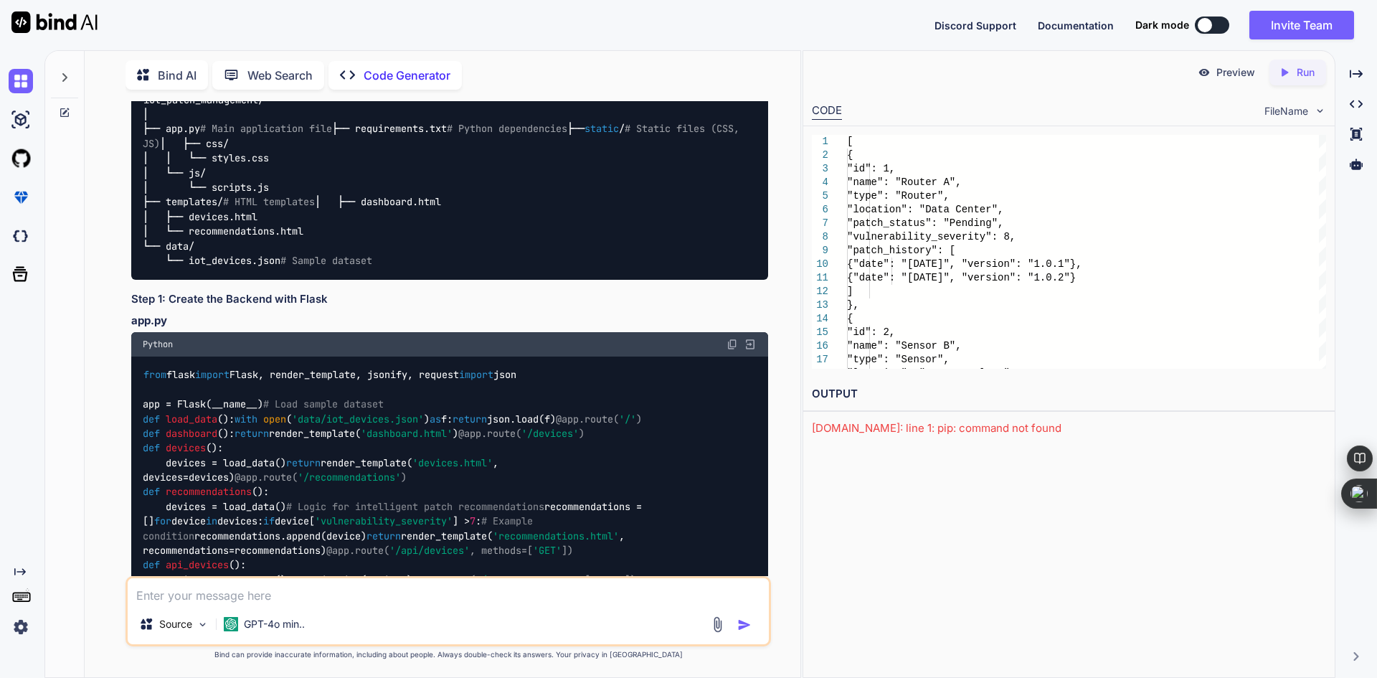
click at [750, 351] on img at bounding box center [750, 344] width 13 height 13
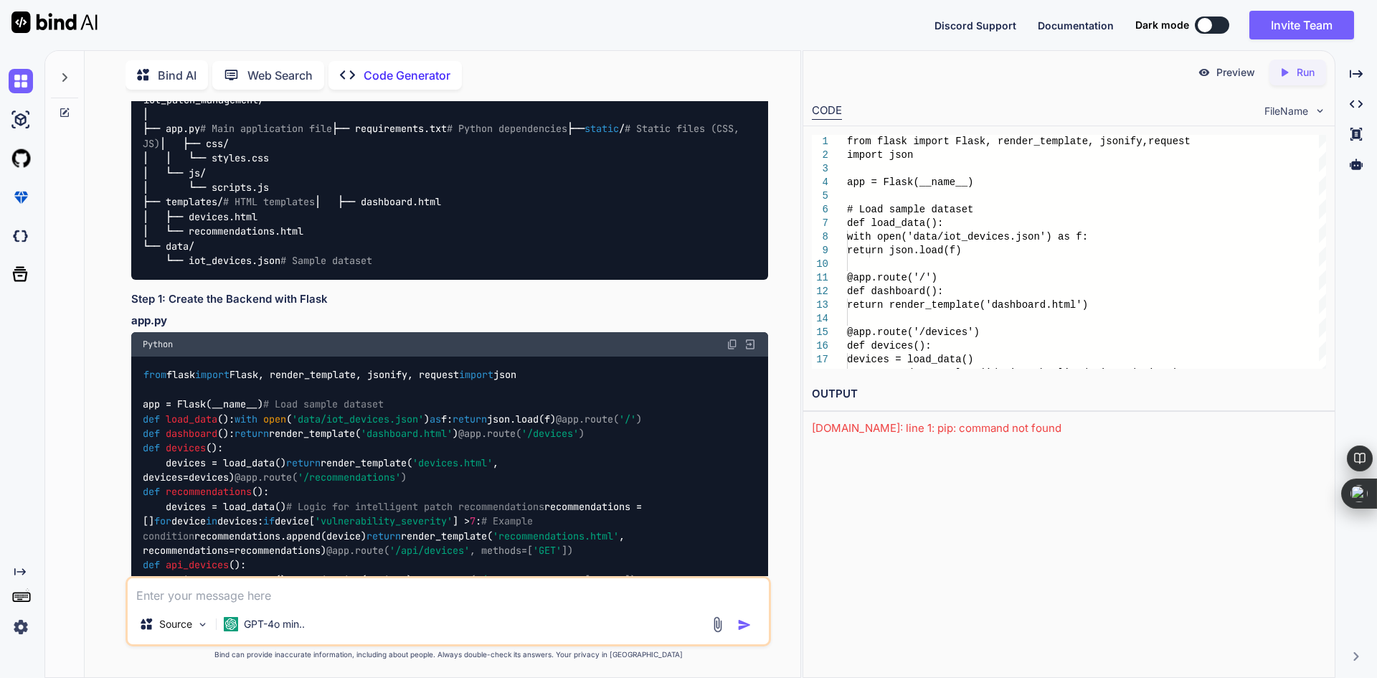
click at [1295, 67] on icon "Created with Pixso." at bounding box center [1287, 72] width 19 height 13
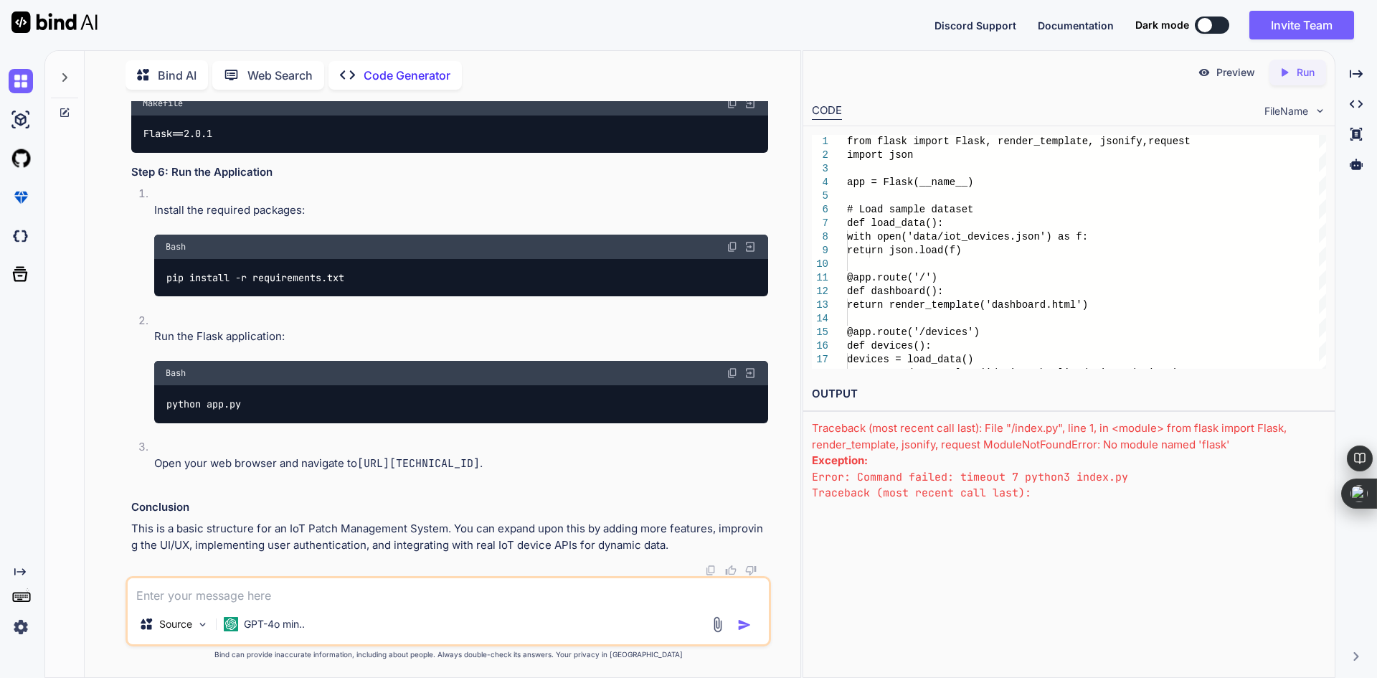
scroll to position [3307, 0]
